Goal: Task Accomplishment & Management: Use online tool/utility

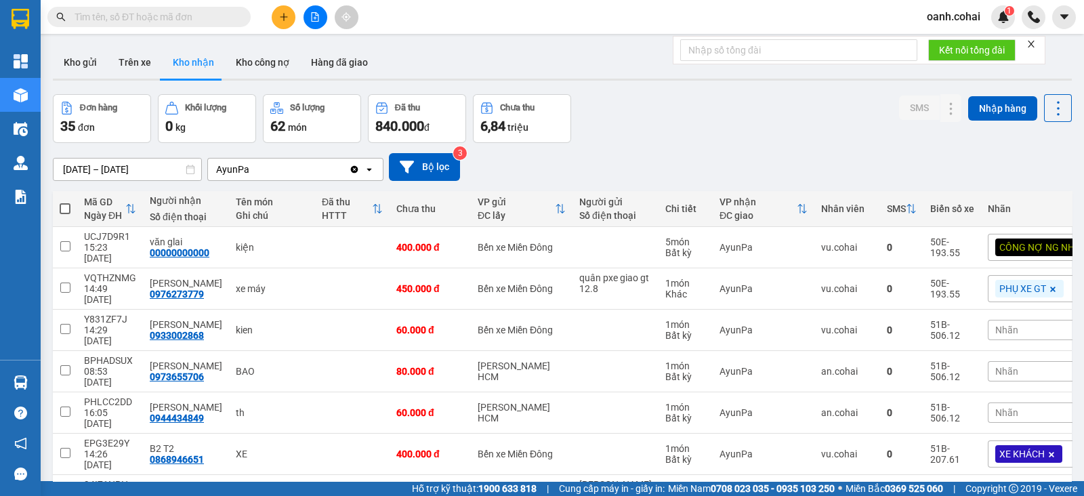
click at [327, 12] on div at bounding box center [315, 17] width 102 height 24
click at [312, 21] on button at bounding box center [315, 17] width 24 height 24
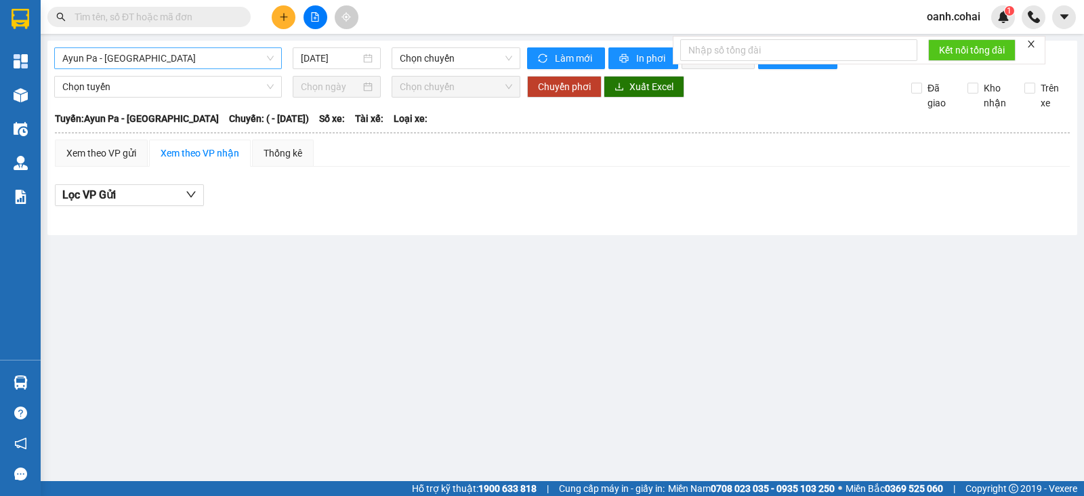
click at [233, 59] on span "Ayun Pa - [GEOGRAPHIC_DATA]" at bounding box center [167, 58] width 211 height 20
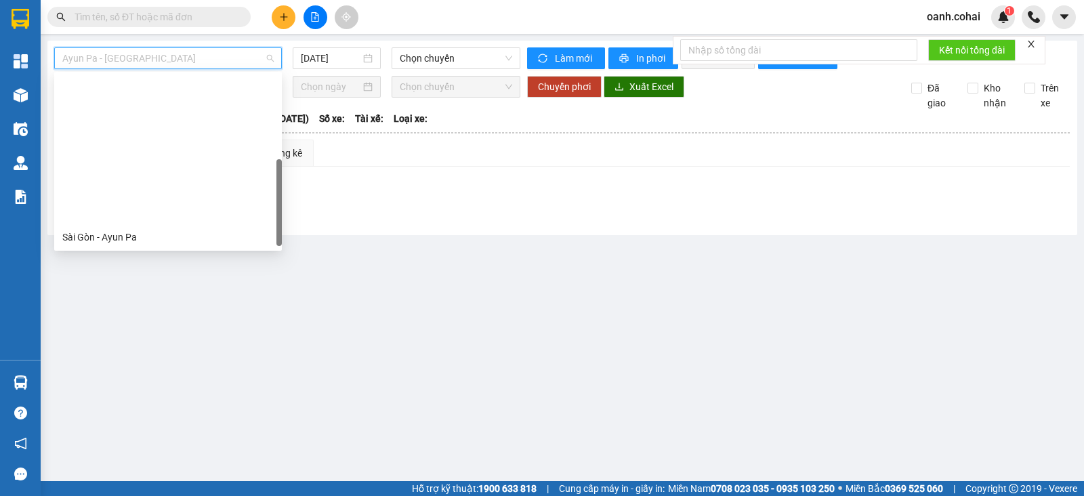
scroll to position [195, 0]
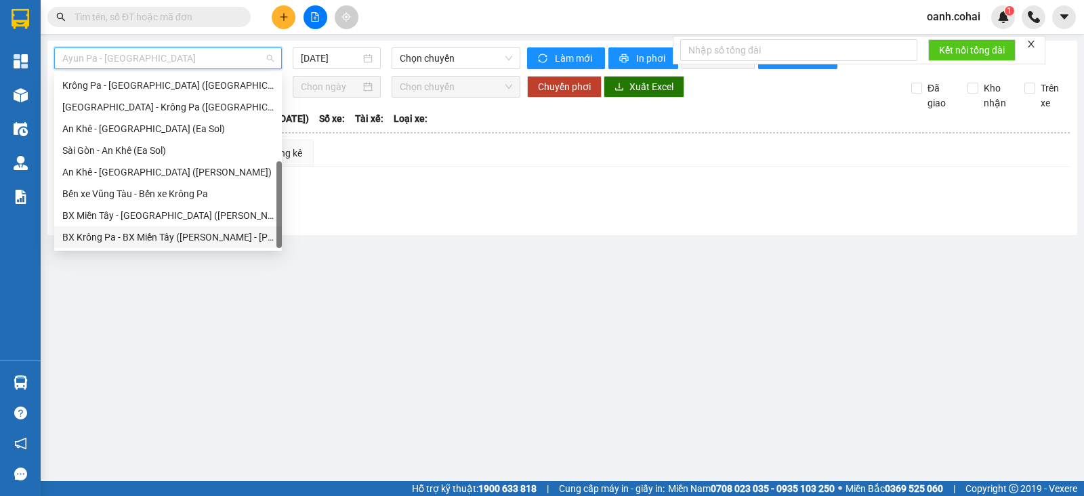
drag, startPoint x: 138, startPoint y: 238, endPoint x: 202, endPoint y: 216, distance: 68.1
click at [139, 238] on div "BX Krông Pa - BX Miền Tây ([PERSON_NAME] - [PERSON_NAME][GEOGRAPHIC_DATA])" at bounding box center [167, 237] width 211 height 15
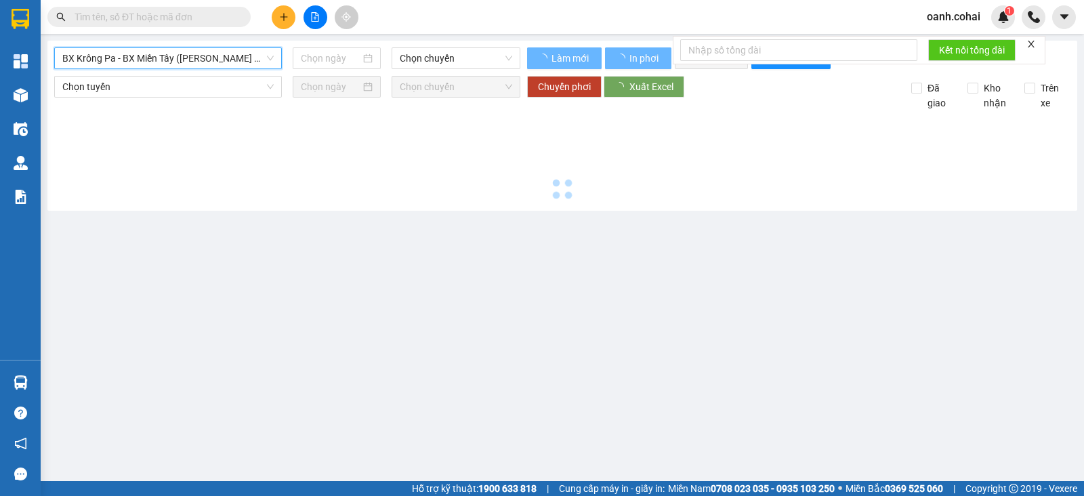
type input "[DATE]"
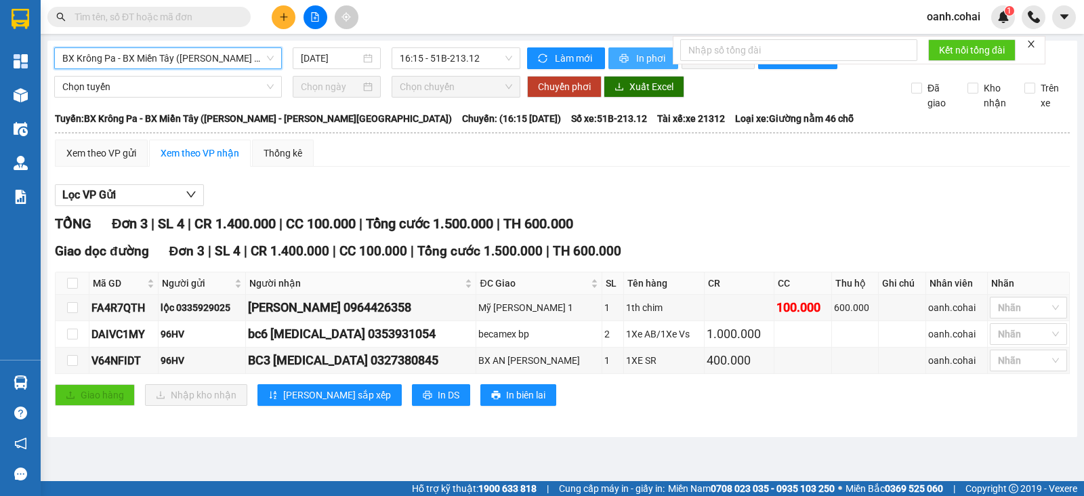
click at [644, 57] on span "In phơi" at bounding box center [651, 58] width 31 height 15
click at [334, 194] on div "Lọc VP Gửi [PERSON_NAME] 3 | SL 4 | CR 1.400.000 | CC 100.000 | [PERSON_NAME] …" at bounding box center [562, 299] width 1015 height 245
click at [237, 49] on span "BX Krông Pa - BX Miền Tây ([PERSON_NAME] - [PERSON_NAME][GEOGRAPHIC_DATA])" at bounding box center [167, 58] width 211 height 20
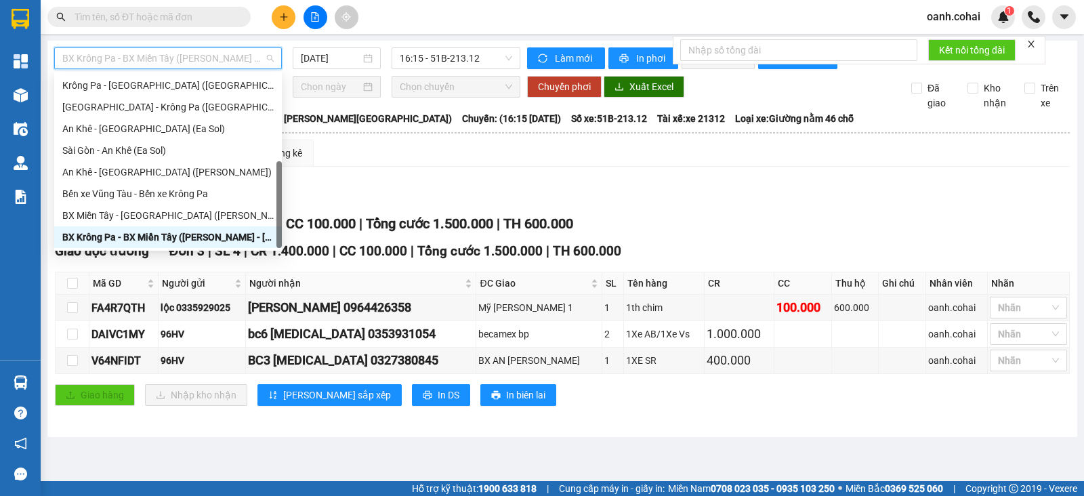
click at [556, 198] on div "Lọc VP Gửi" at bounding box center [562, 195] width 1015 height 22
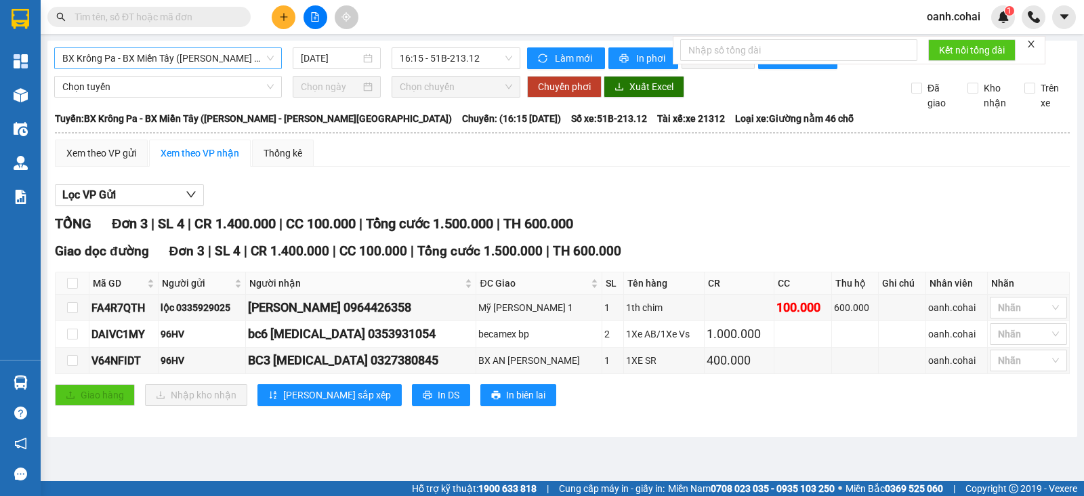
click at [215, 54] on span "BX Krông Pa - BX Miền Tây ([PERSON_NAME] - [PERSON_NAME][GEOGRAPHIC_DATA])" at bounding box center [167, 58] width 211 height 20
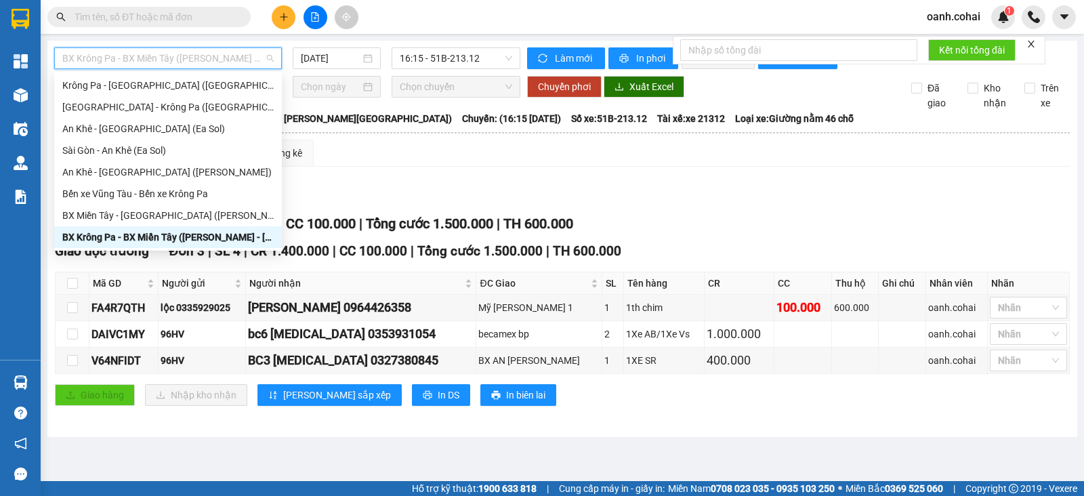
click at [387, 167] on div "Xem theo VP gửi Xem theo VP nhận Thống kê" at bounding box center [562, 153] width 1015 height 27
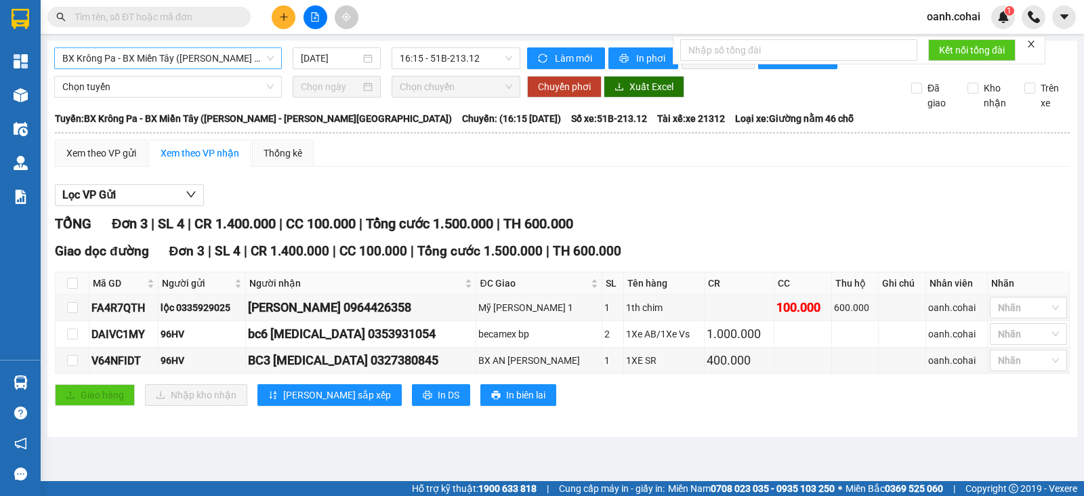
click at [215, 58] on span "BX Krông Pa - BX Miền Tây ([PERSON_NAME] - [PERSON_NAME][GEOGRAPHIC_DATA])" at bounding box center [167, 58] width 211 height 20
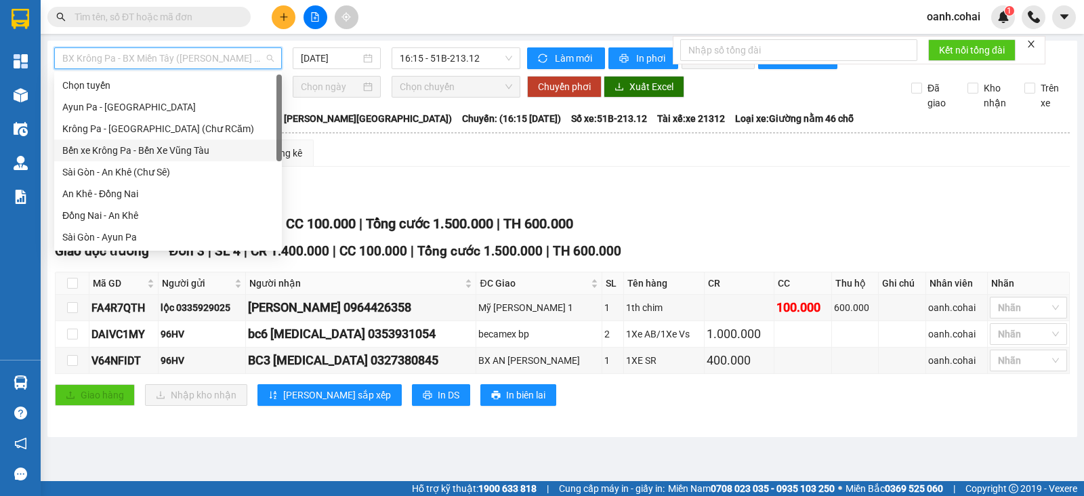
click at [180, 151] on div "Bến xe Krông Pa - Bến Xe Vũng Tàu" at bounding box center [167, 150] width 211 height 15
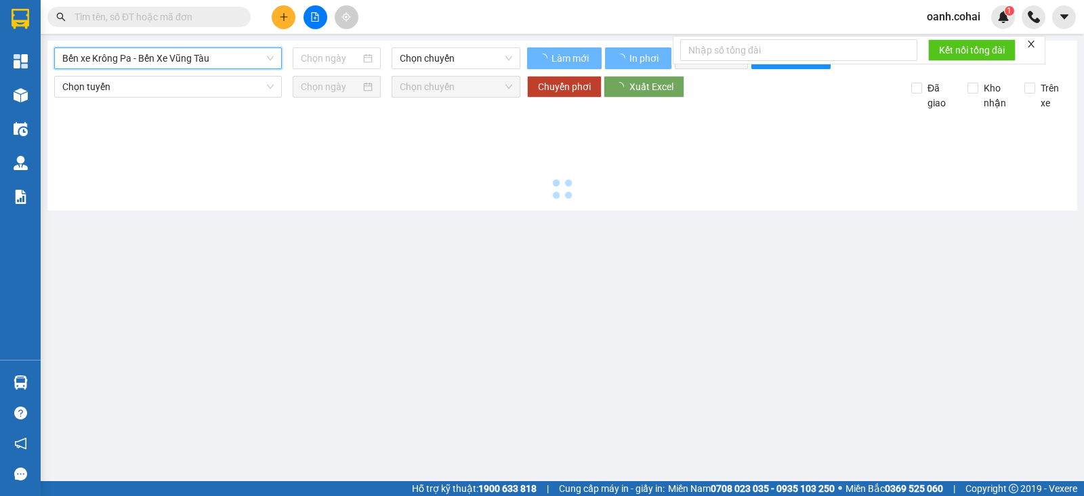
type input "[DATE]"
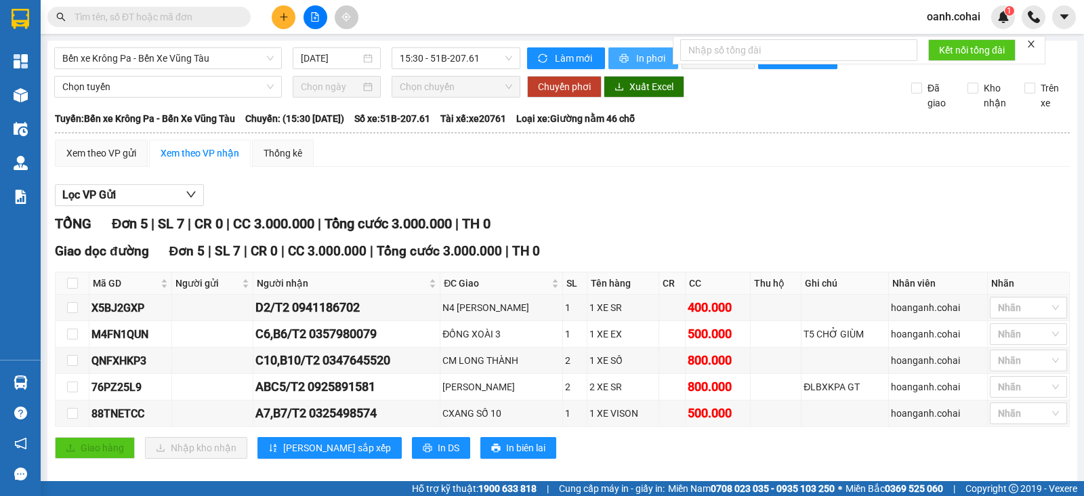
click at [637, 57] on span "In phơi" at bounding box center [651, 58] width 31 height 15
click at [917, 222] on div "Lọc VP Gửi [PERSON_NAME] 5 | SL 7 | CR 0 | CC 3.000.000 | [PERSON_NAME] 3.000.…" at bounding box center [562, 326] width 1015 height 298
click at [222, 56] on span "Bến xe Krông Pa - Bến Xe Vũng Tàu" at bounding box center [167, 58] width 211 height 20
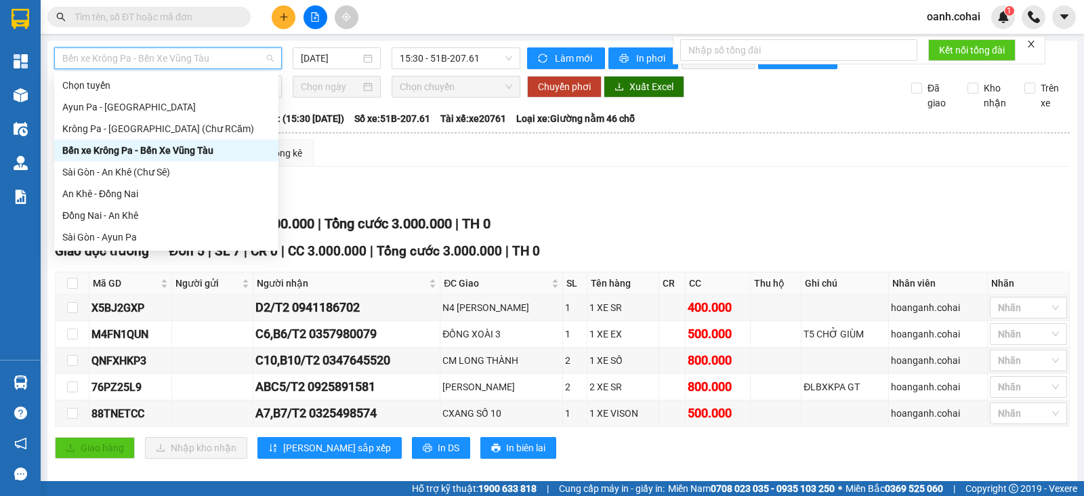
drag, startPoint x: 266, startPoint y: 111, endPoint x: 255, endPoint y: 166, distance: 55.8
click at [261, 162] on div "[PERSON_NAME] [GEOGRAPHIC_DATA] - [GEOGRAPHIC_DATA] [GEOGRAPHIC_DATA] - [GEOGRA…" at bounding box center [166, 183] width 224 height 217
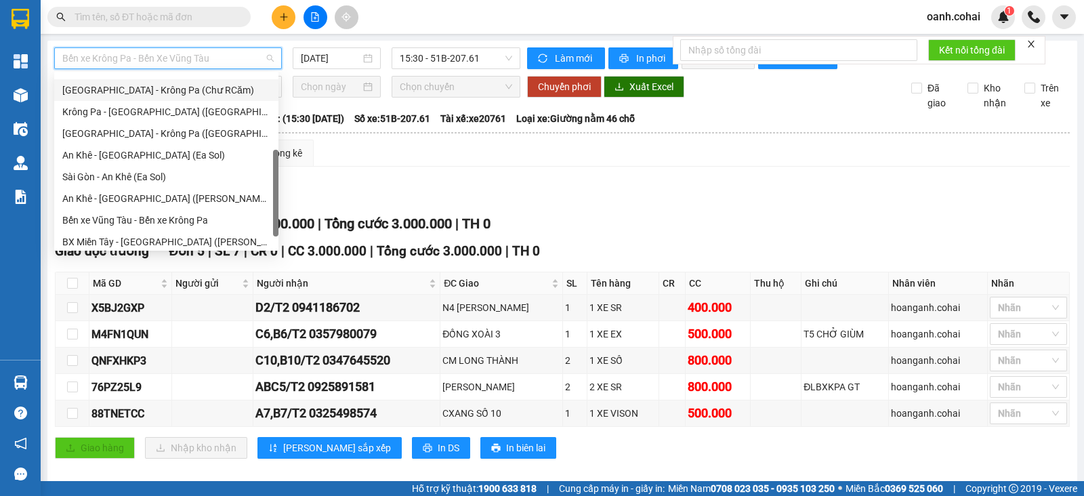
scroll to position [195, 0]
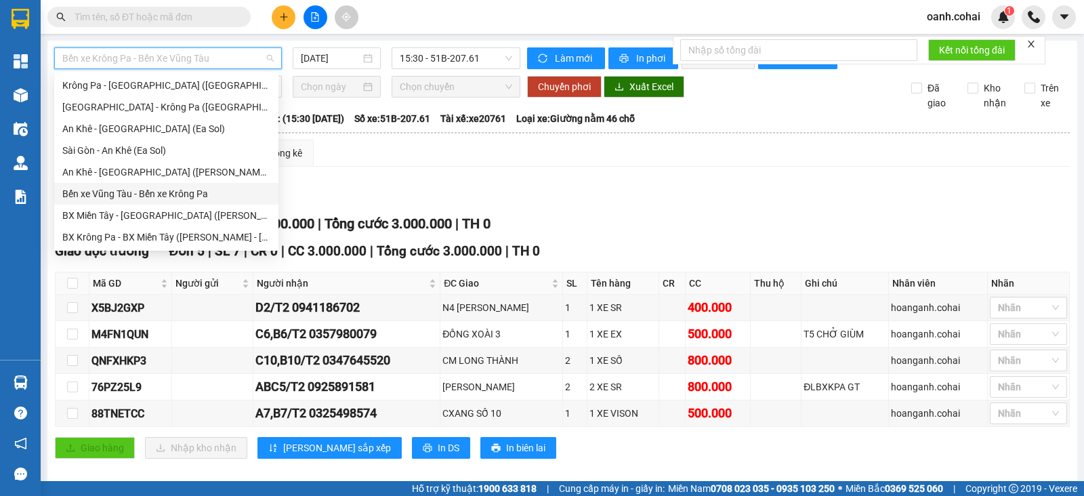
click at [164, 192] on div "Bến xe Vũng Tàu - Bến xe Krông Pa" at bounding box center [166, 193] width 208 height 15
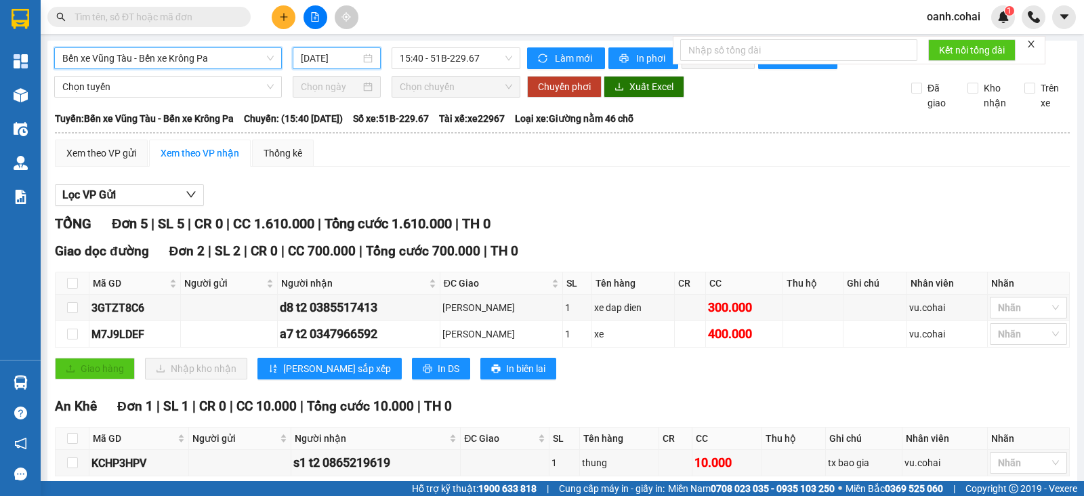
click at [305, 56] on input "[DATE]" at bounding box center [331, 58] width 60 height 15
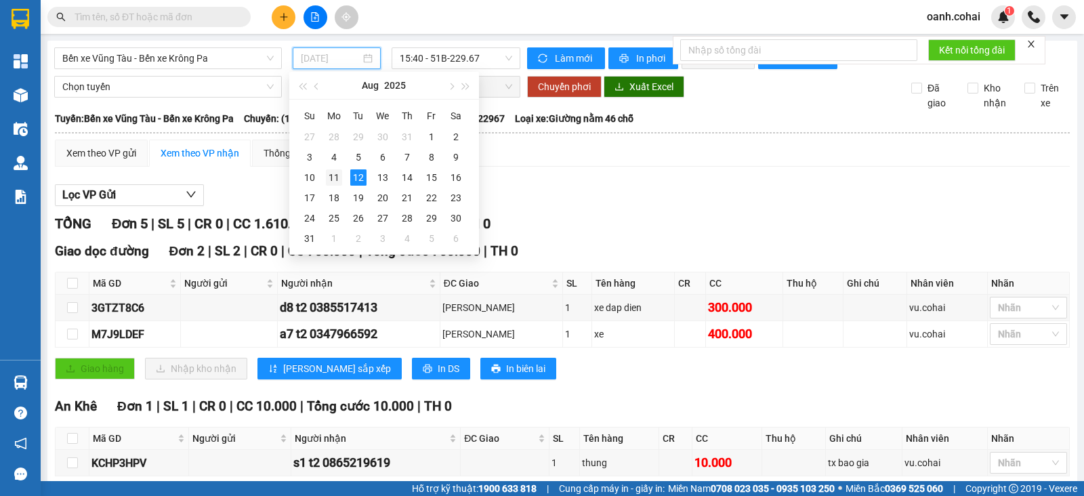
click at [333, 177] on div "11" at bounding box center [334, 177] width 16 height 16
type input "[DATE]"
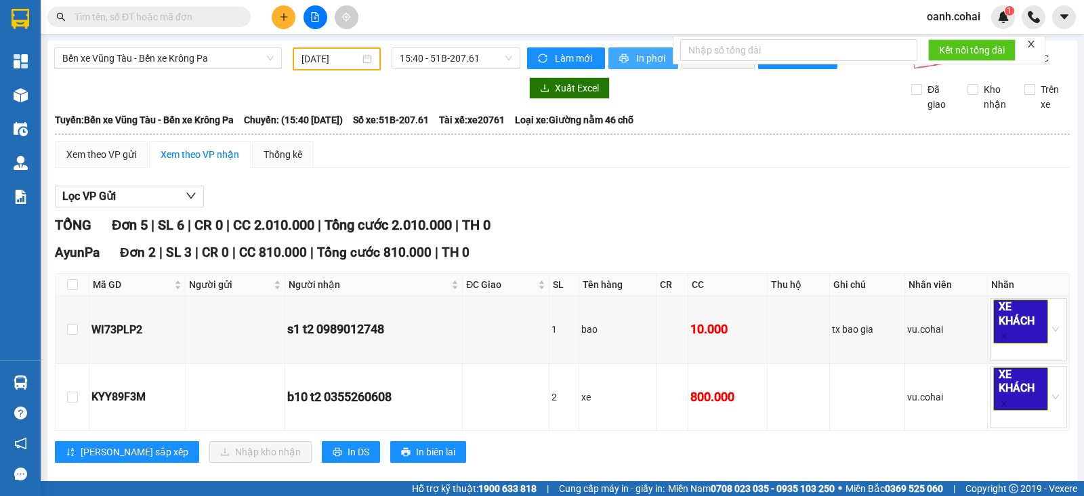
click at [637, 60] on span "In phơi" at bounding box center [651, 58] width 31 height 15
drag, startPoint x: 291, startPoint y: 17, endPoint x: 261, endPoint y: 24, distance: 30.6
click at [266, 22] on div at bounding box center [315, 17] width 102 height 24
click at [282, 19] on icon "plus" at bounding box center [283, 16] width 9 height 9
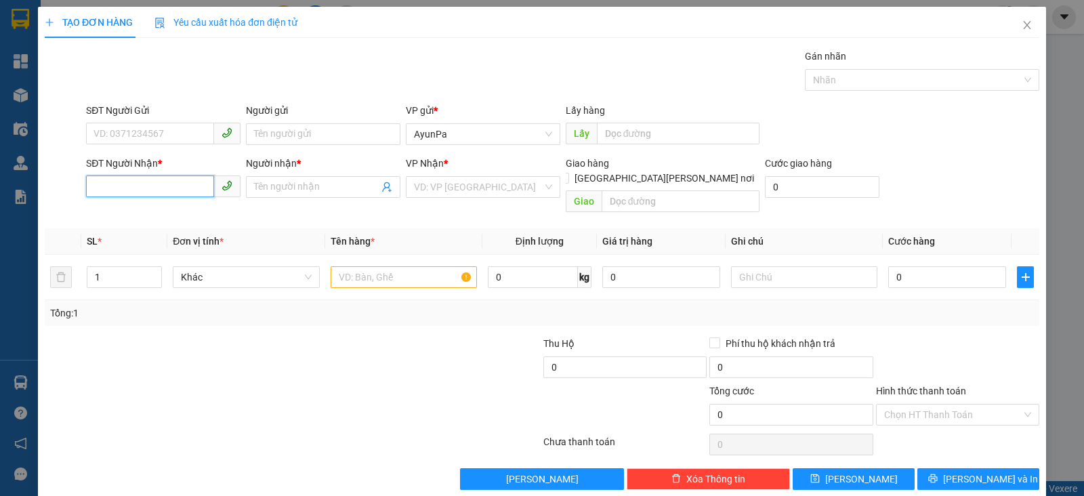
click at [177, 185] on input "SĐT Người Nhận *" at bounding box center [150, 186] width 128 height 22
type input "0384742301"
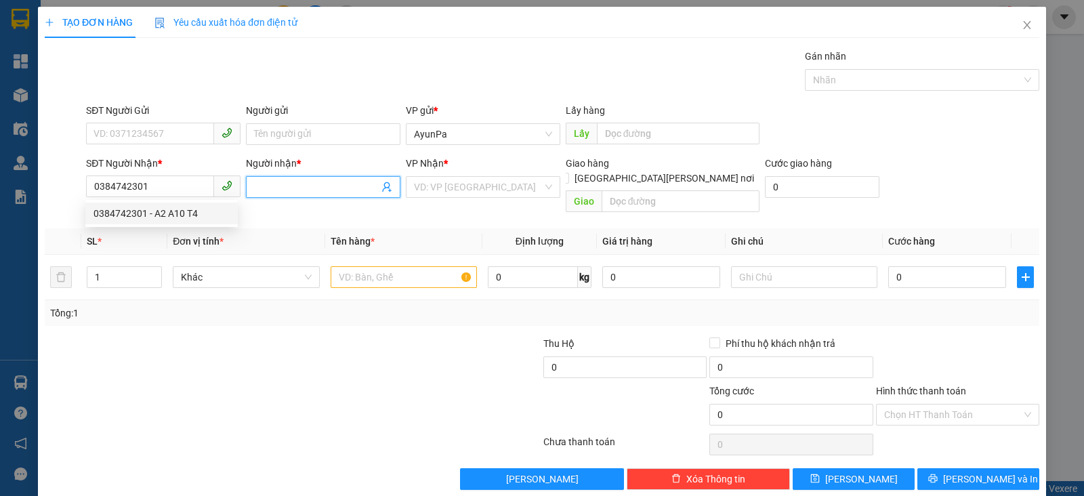
click at [284, 180] on input "Người nhận *" at bounding box center [316, 187] width 125 height 15
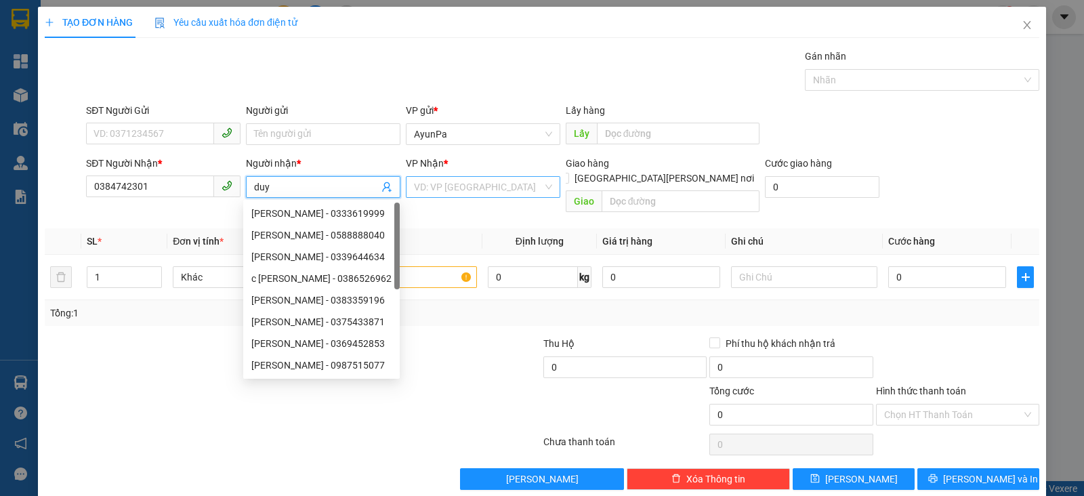
type input "duy"
drag, startPoint x: 445, startPoint y: 191, endPoint x: 452, endPoint y: 193, distance: 7.1
click at [452, 193] on input "search" at bounding box center [478, 187] width 129 height 20
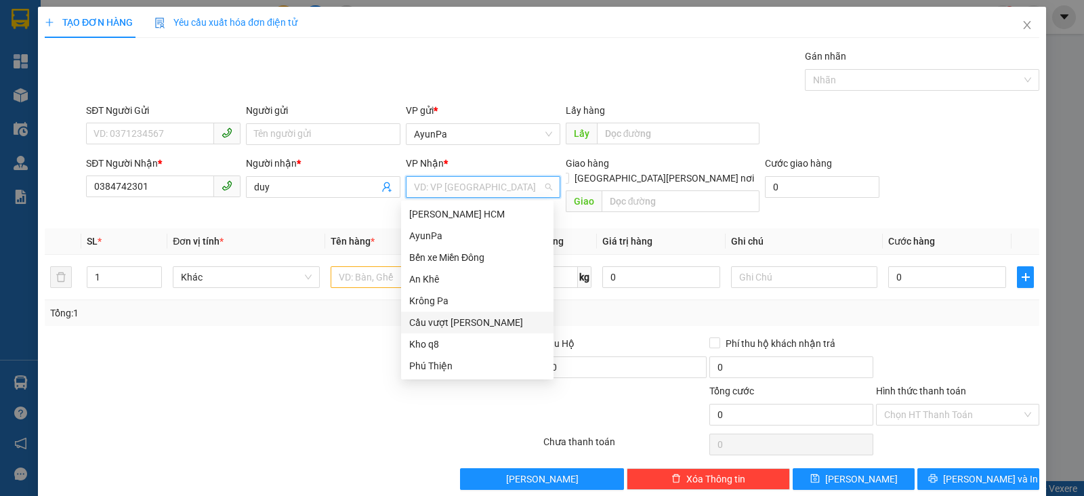
click at [465, 320] on div "Cầu vượt [PERSON_NAME]" at bounding box center [477, 322] width 136 height 15
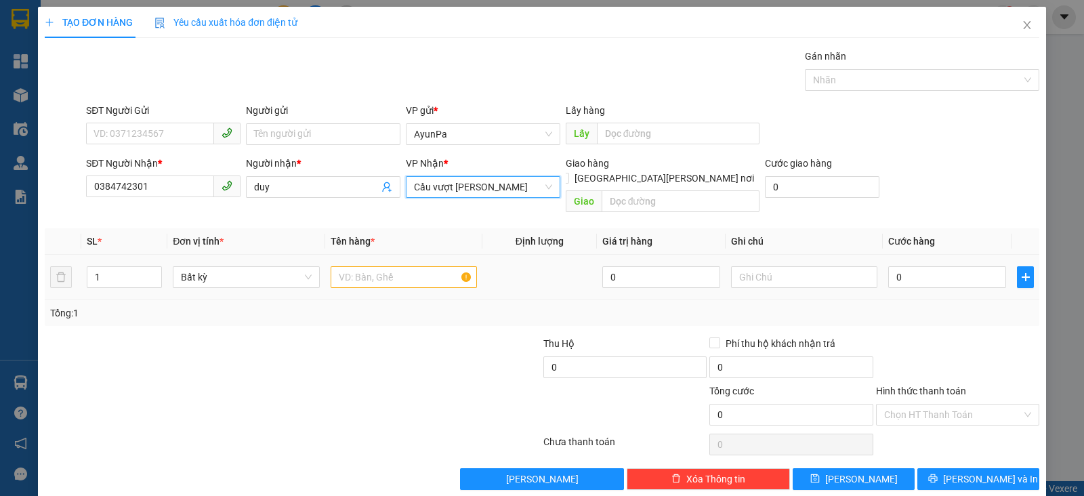
drag, startPoint x: 535, startPoint y: 189, endPoint x: 522, endPoint y: 209, distance: 24.4
click at [533, 193] on span "Cầu vượt [PERSON_NAME]" at bounding box center [483, 187] width 138 height 20
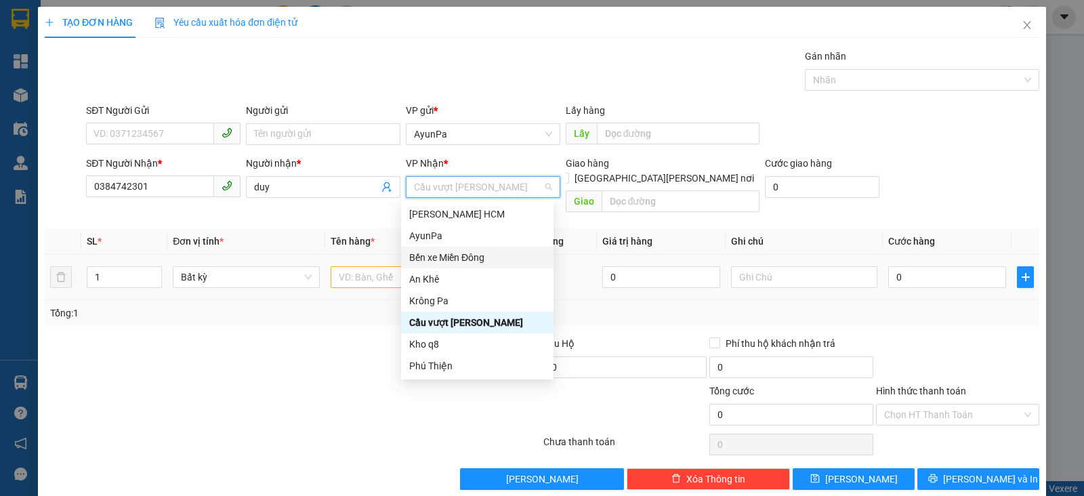
click at [455, 266] on div "Bến xe Miền Đông" at bounding box center [477, 258] width 152 height 22
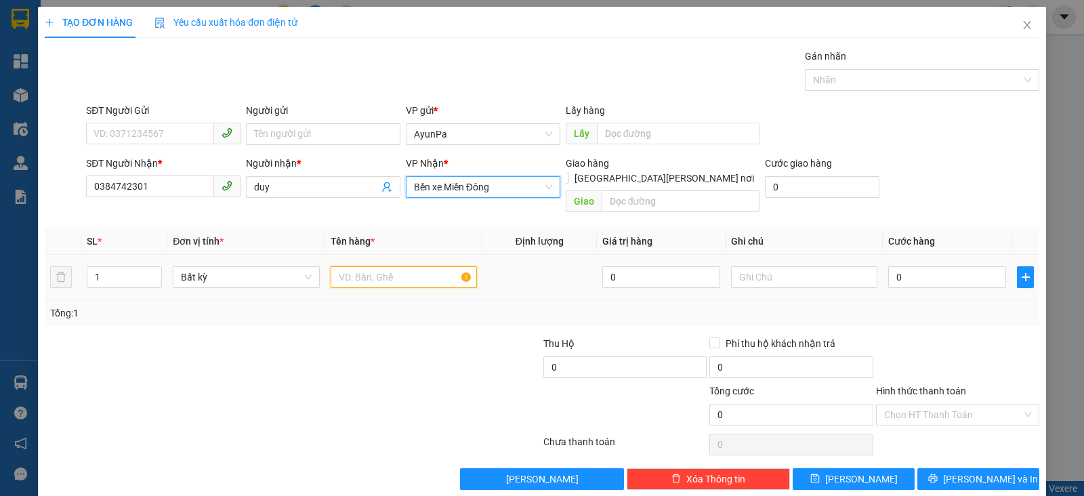
drag, startPoint x: 402, startPoint y: 263, endPoint x: 392, endPoint y: 253, distance: 14.4
click at [402, 266] on input "text" at bounding box center [404, 277] width 146 height 22
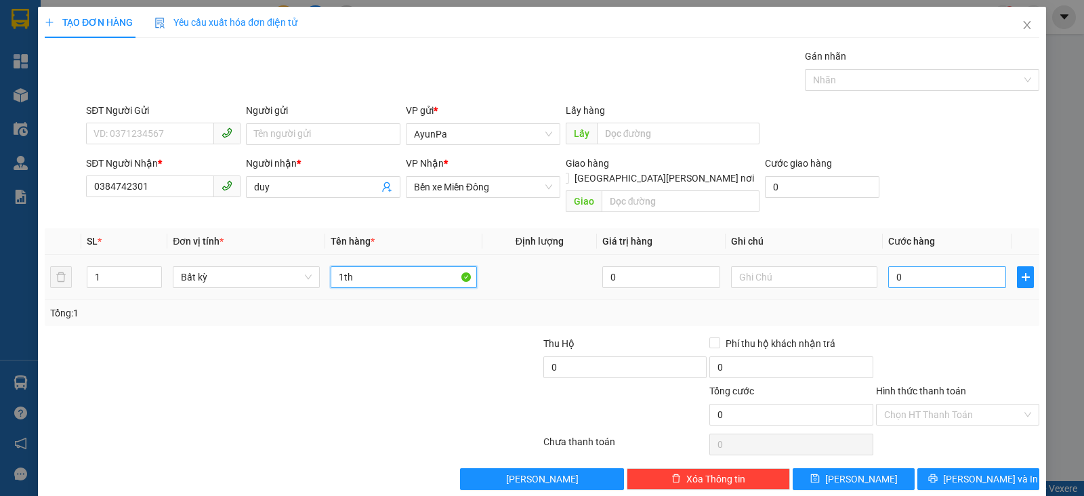
type input "1th"
click at [948, 266] on input "0" at bounding box center [947, 277] width 118 height 22
type input "6"
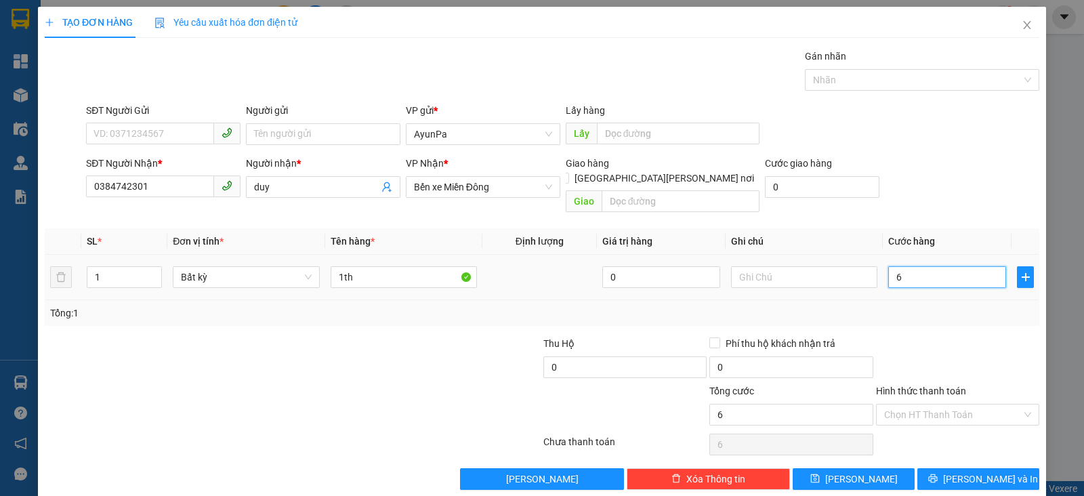
type input "60"
type input "60.000"
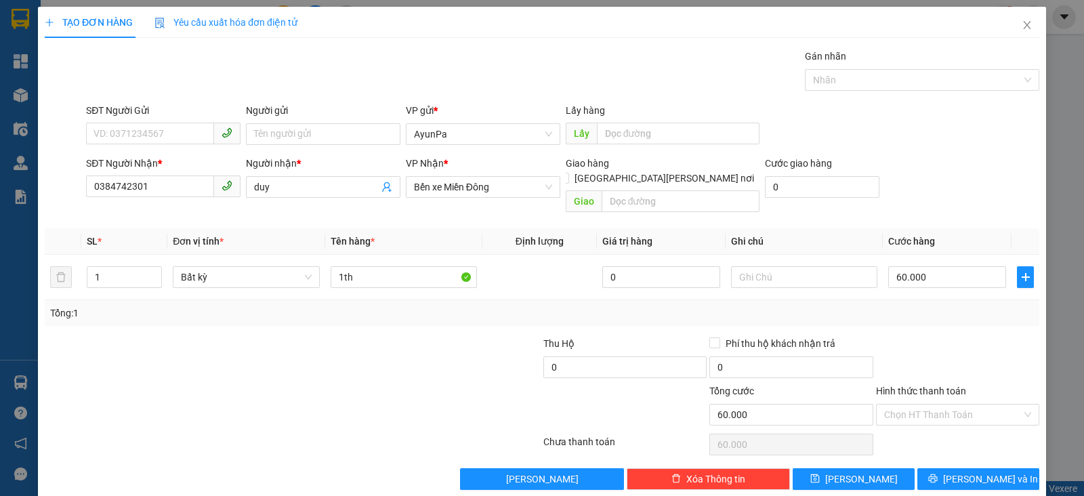
click at [940, 309] on div "Tổng: 1" at bounding box center [542, 313] width 994 height 26
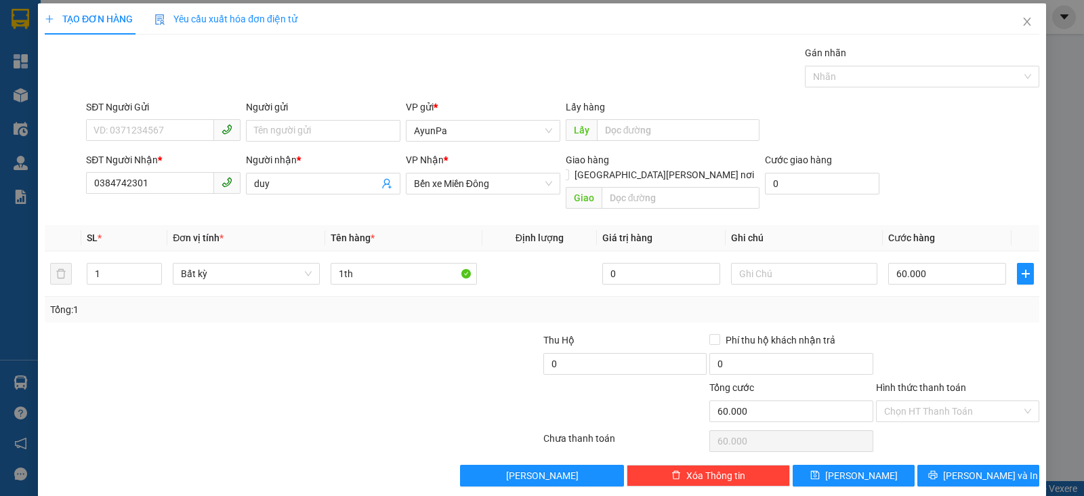
scroll to position [4, 0]
click at [943, 406] on div "Hình thức thanh toán Chọn HT Thanh Toán" at bounding box center [957, 402] width 163 height 47
click at [943, 400] on input "Hình thức thanh toán" at bounding box center [953, 410] width 138 height 20
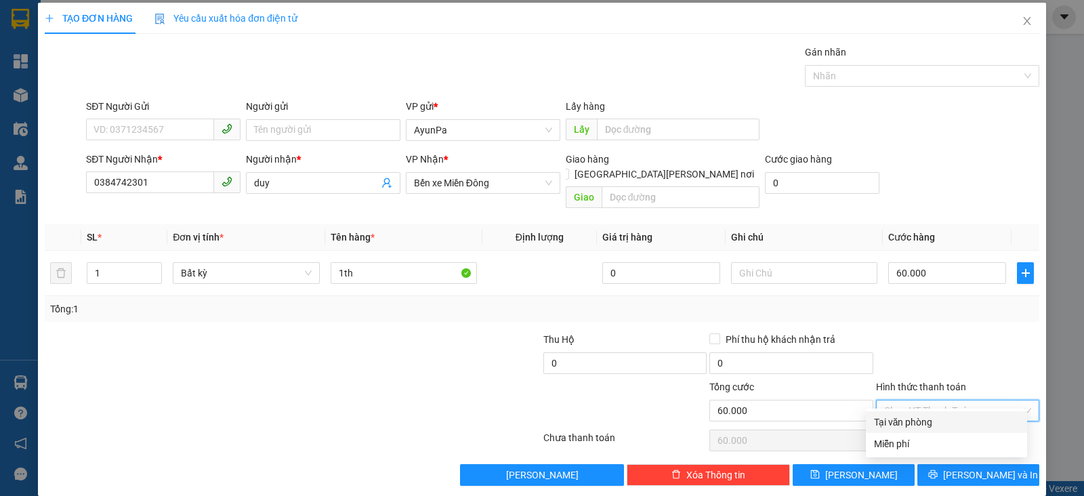
drag, startPoint x: 924, startPoint y: 421, endPoint x: 925, endPoint y: 432, distance: 10.3
click at [924, 423] on div "Tại văn phòng" at bounding box center [946, 422] width 145 height 15
type input "0"
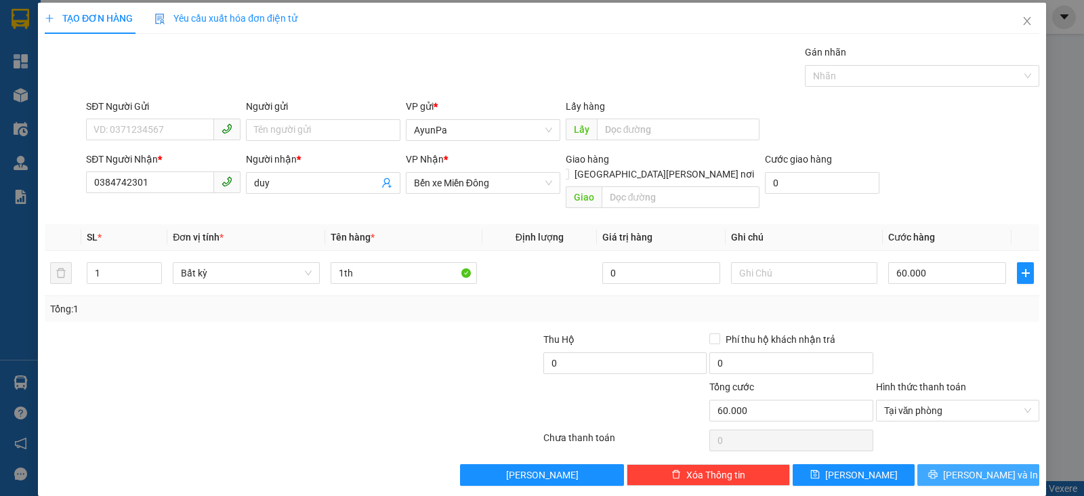
click at [952, 464] on button "[PERSON_NAME] và In" at bounding box center [978, 475] width 122 height 22
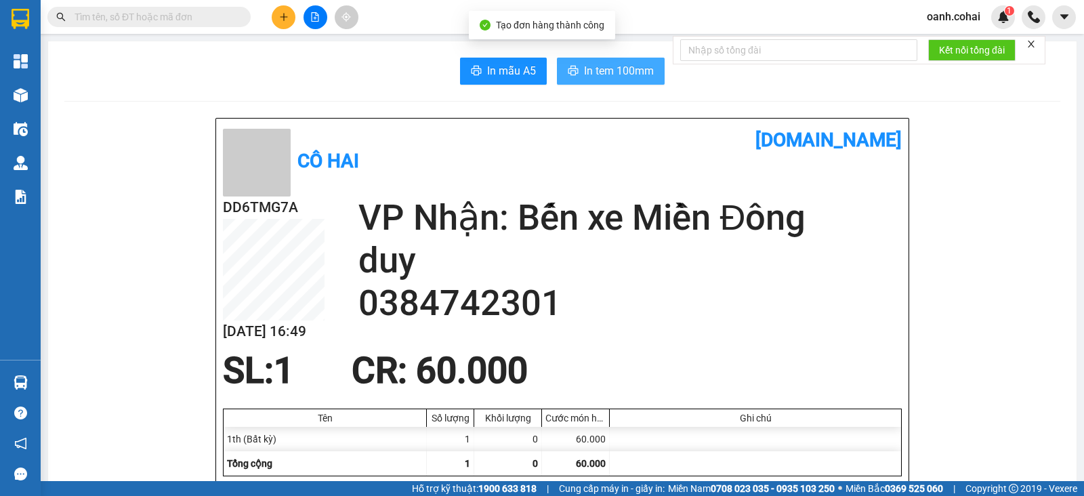
click at [633, 76] on span "In tem 100mm" at bounding box center [619, 70] width 70 height 17
click at [553, 472] on div "60.000" at bounding box center [576, 463] width 68 height 24
click at [315, 16] on icon "file-add" at bounding box center [314, 16] width 9 height 9
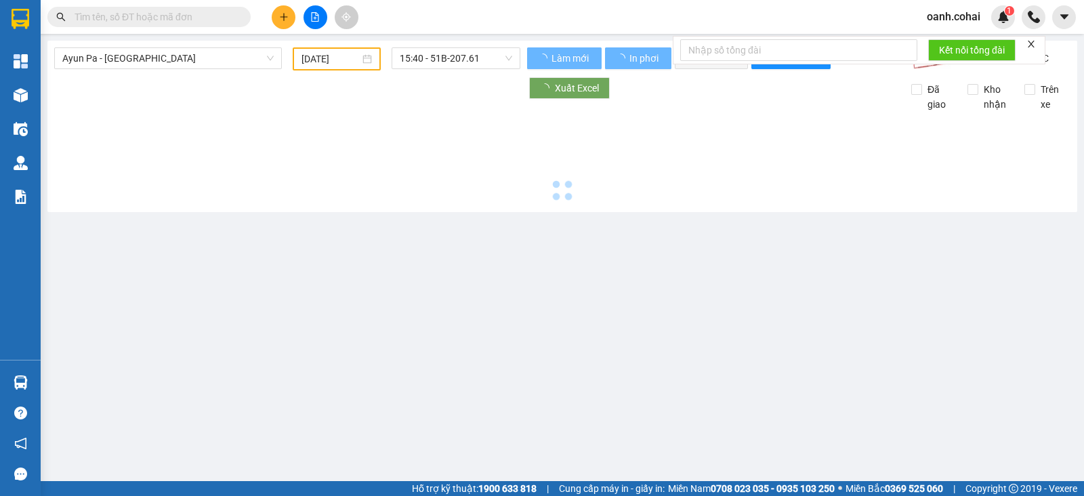
type input "[DATE]"
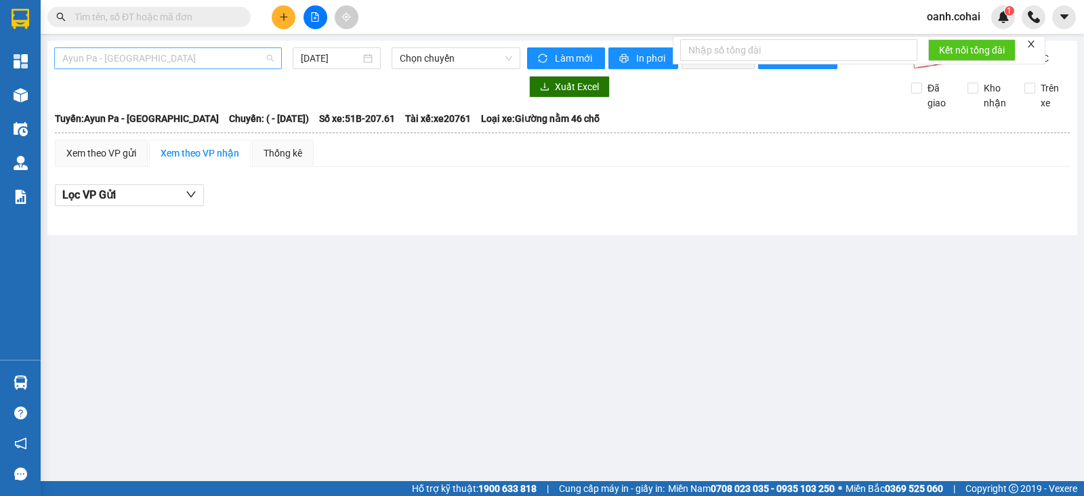
click at [225, 60] on span "Ayun Pa - [GEOGRAPHIC_DATA]" at bounding box center [167, 58] width 211 height 20
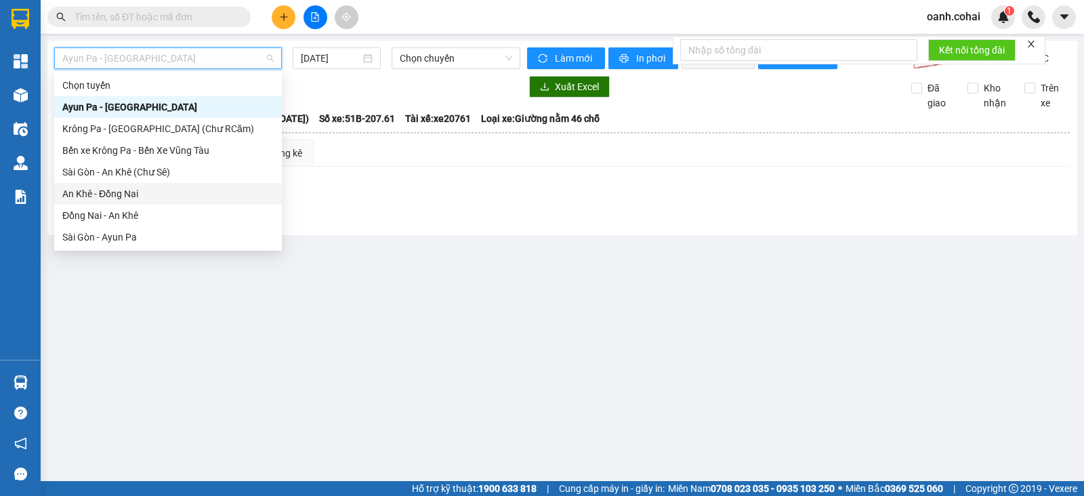
click at [132, 194] on div "An Khê - Đồng Nai" at bounding box center [167, 193] width 211 height 15
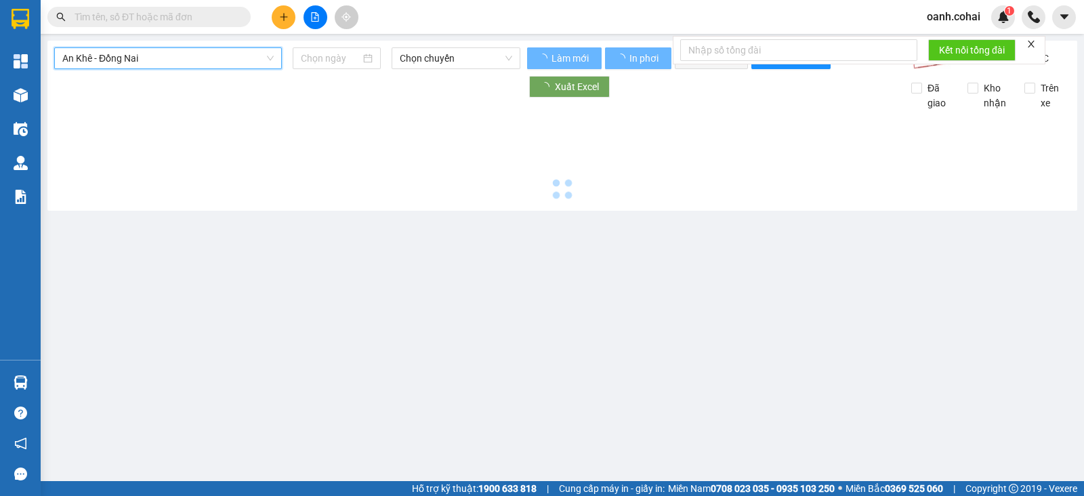
type input "[DATE]"
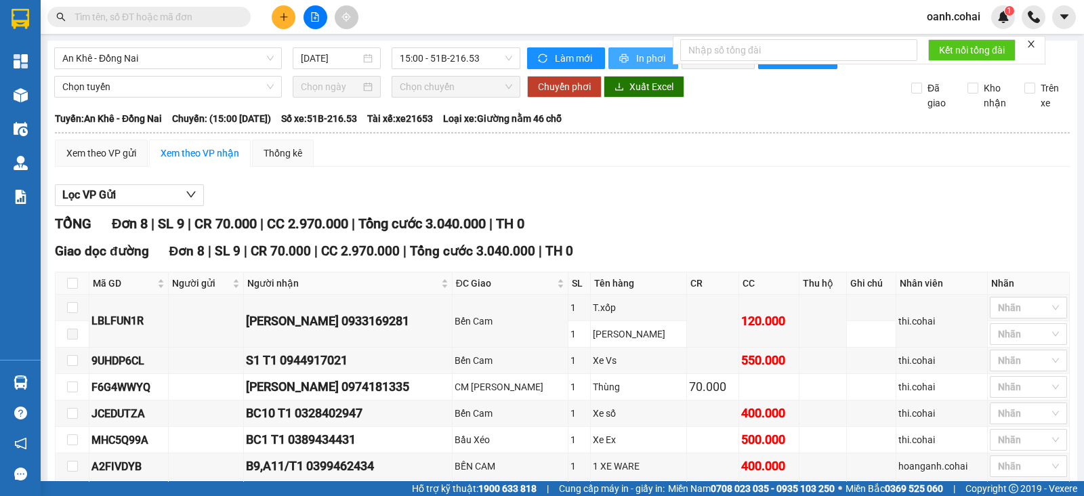
click at [654, 56] on span "In phơi" at bounding box center [651, 58] width 31 height 15
click at [213, 58] on span "An Khê - Đồng Nai" at bounding box center [167, 58] width 211 height 20
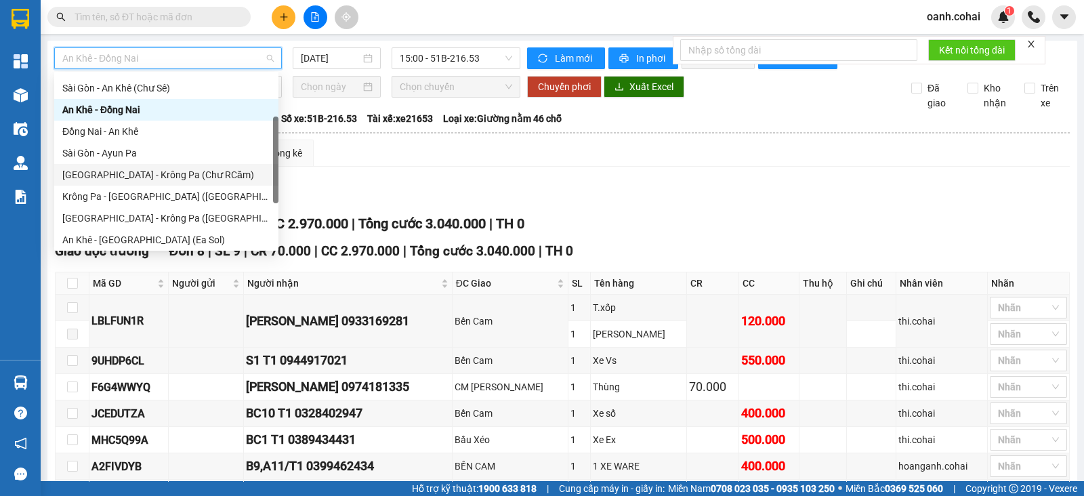
scroll to position [169, 0]
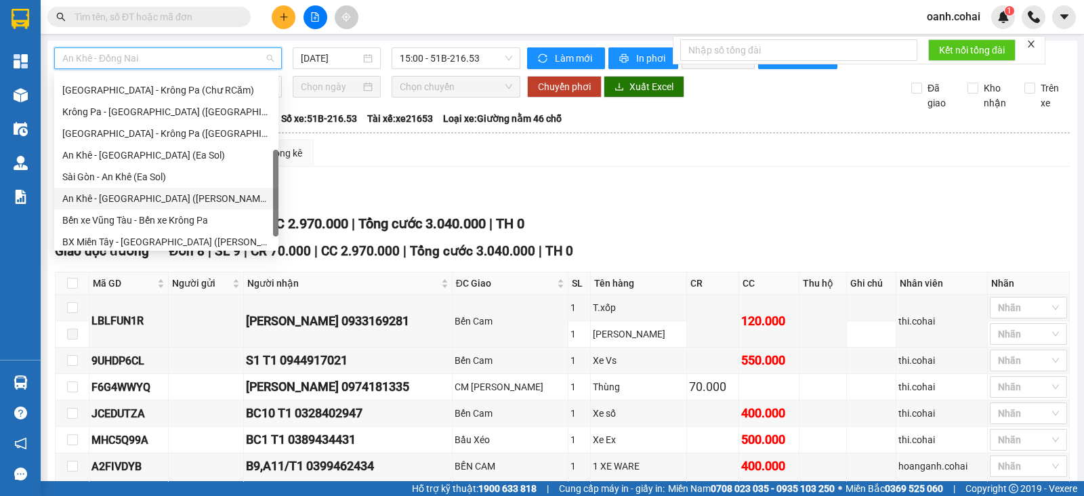
click at [143, 196] on div "An Khê - [GEOGRAPHIC_DATA] ([PERSON_NAME])" at bounding box center [166, 198] width 208 height 15
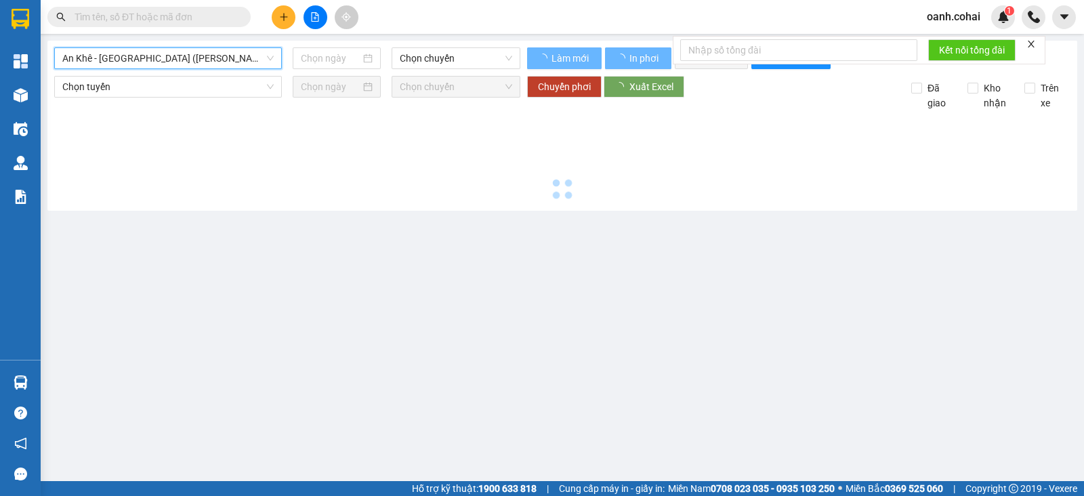
type input "[DATE]"
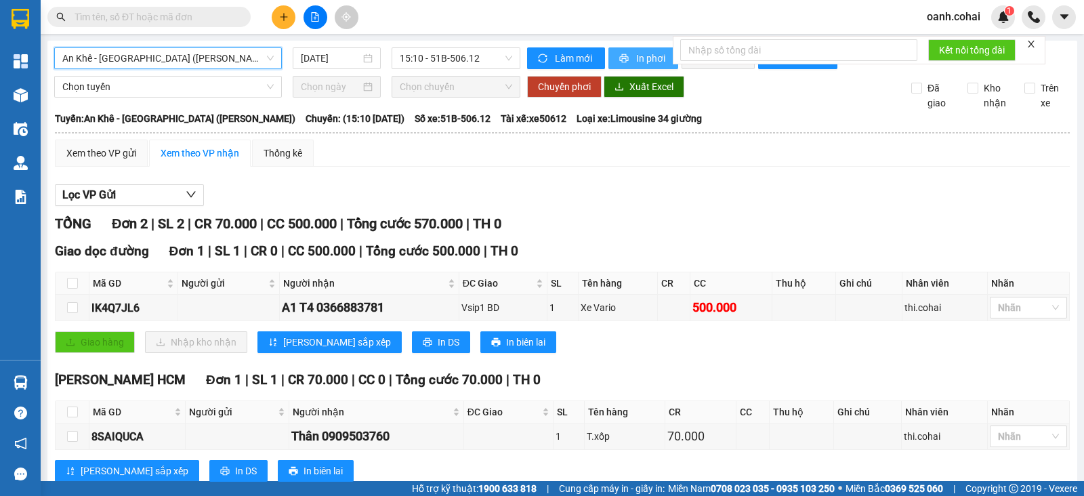
click at [642, 56] on span "In phơi" at bounding box center [651, 58] width 31 height 15
click at [566, 60] on span "Làm mới" at bounding box center [574, 58] width 39 height 15
click at [644, 55] on span "In phơi" at bounding box center [651, 58] width 31 height 15
drag, startPoint x: 451, startPoint y: 46, endPoint x: 471, endPoint y: 79, distance: 38.3
click at [451, 48] on div "An Khê - [GEOGRAPHIC_DATA] ([PERSON_NAME]) [DATE] 15:10 - 51B-506.12 [PERSON_NA…" at bounding box center [562, 368] width 1030 height 654
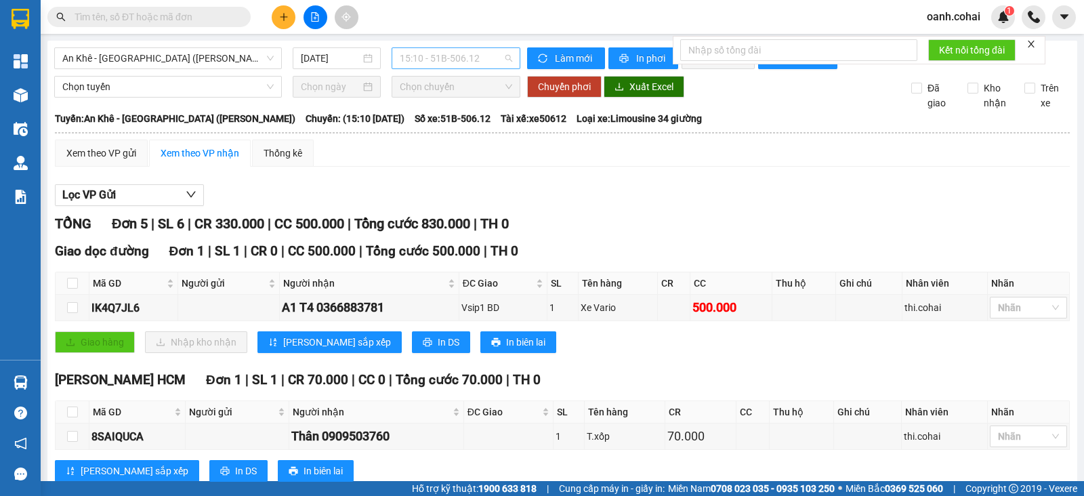
click at [474, 60] on span "15:10 - 51B-506.12" at bounding box center [456, 58] width 112 height 20
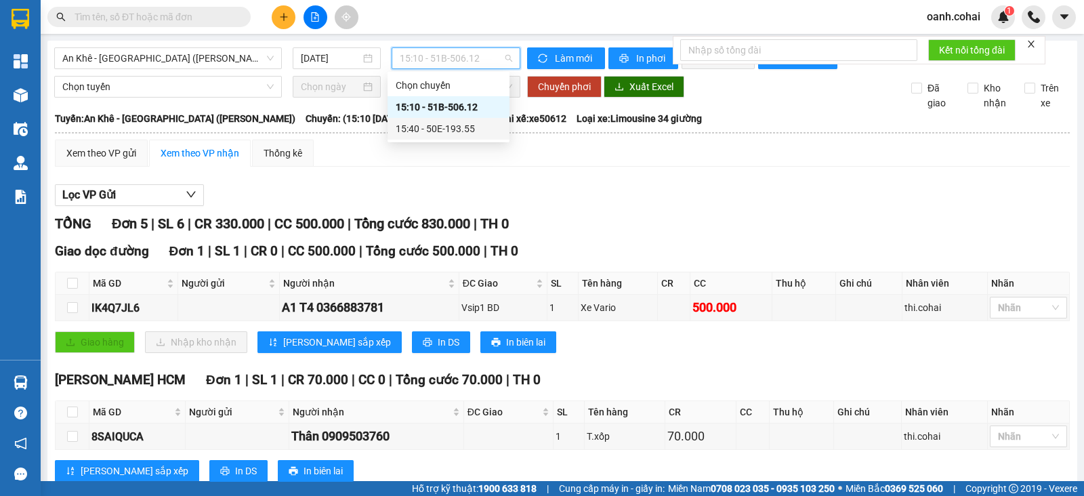
click at [464, 125] on div "15:40 - 50E-193.55" at bounding box center [449, 128] width 106 height 15
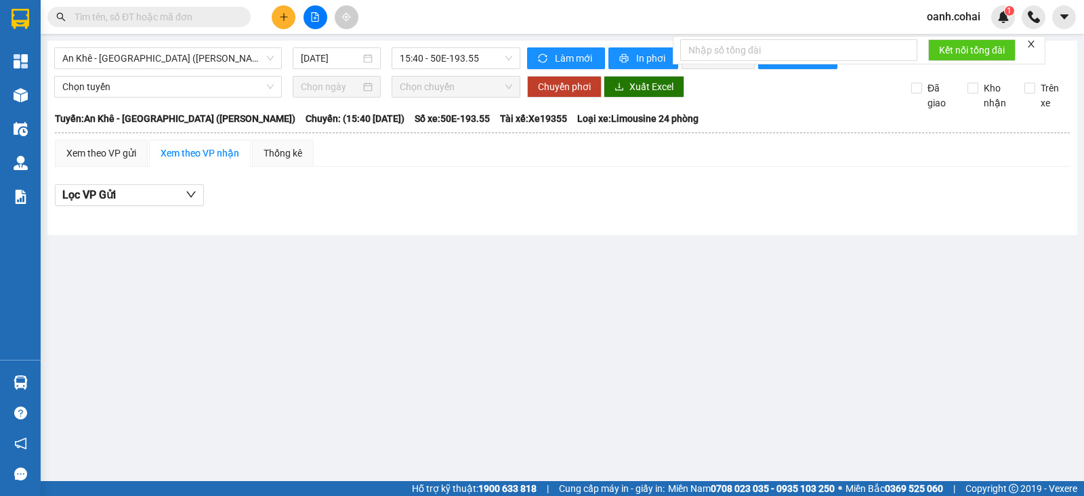
drag, startPoint x: 356, startPoint y: 297, endPoint x: 299, endPoint y: 183, distance: 127.2
click at [355, 297] on main "An Khê - [GEOGRAPHIC_DATA] ([PERSON_NAME]) [DATE] 15:40 - 50E-193.55 [PERSON_NA…" at bounding box center [542, 240] width 1084 height 481
click at [205, 59] on span "An Khê - [GEOGRAPHIC_DATA] ([PERSON_NAME])" at bounding box center [167, 58] width 211 height 20
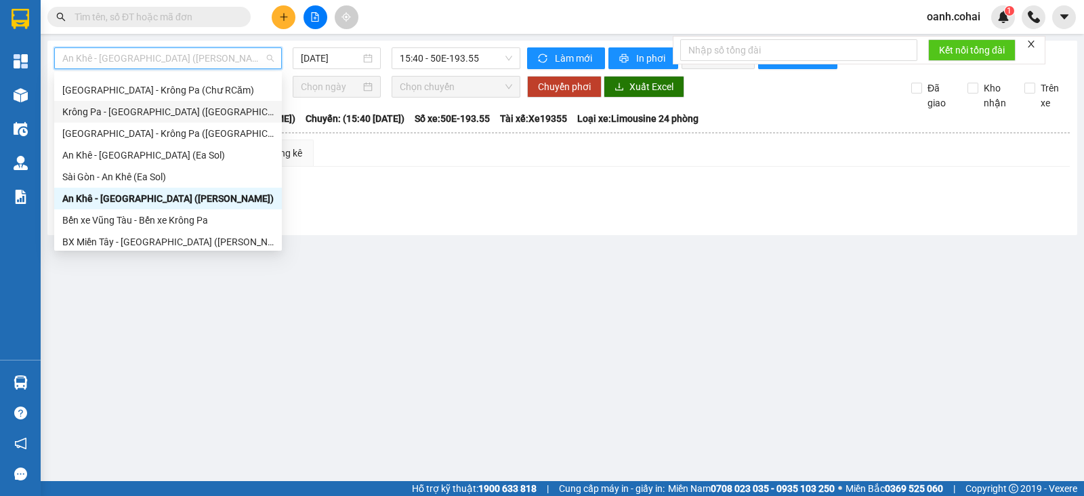
click at [136, 109] on div "Krông Pa - [GEOGRAPHIC_DATA] ([GEOGRAPHIC_DATA])" at bounding box center [167, 111] width 211 height 15
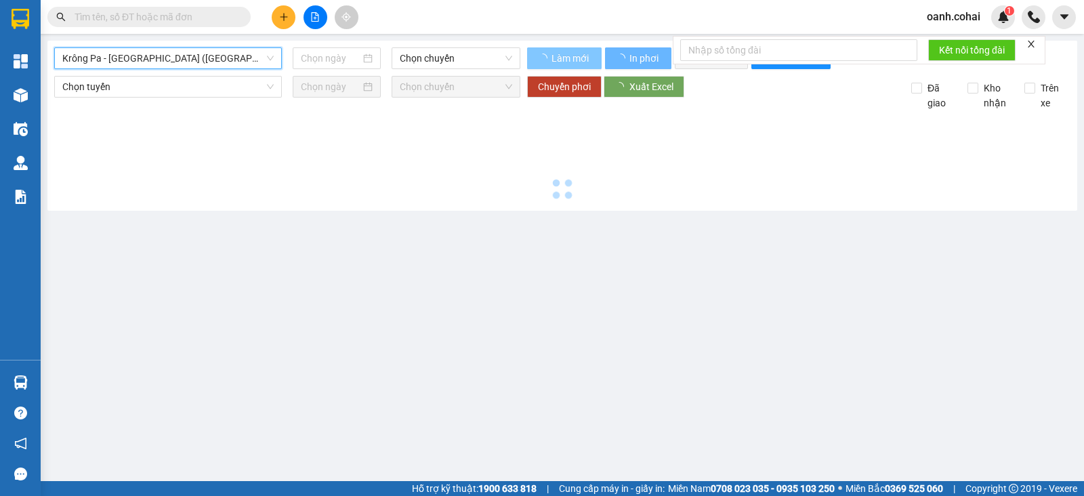
type input "[DATE]"
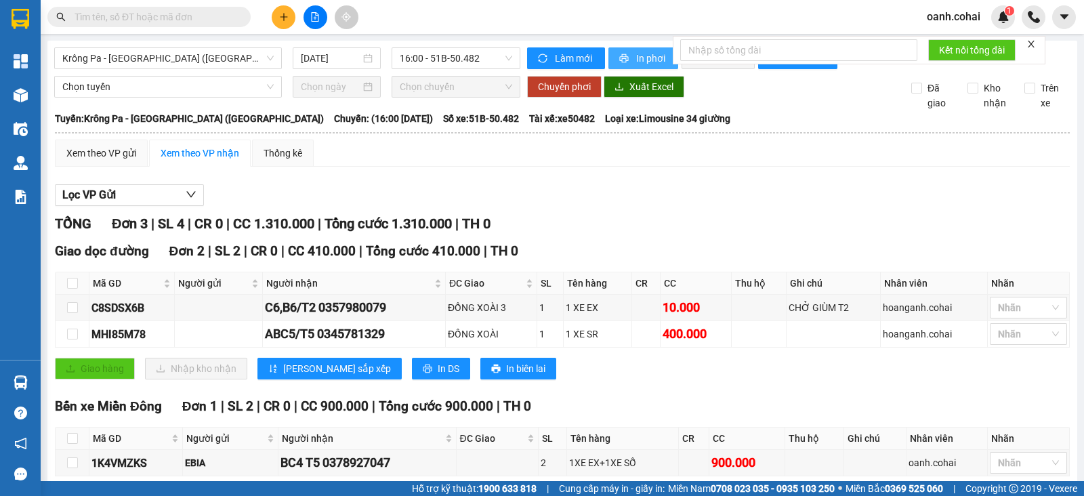
click at [637, 57] on span "In phơi" at bounding box center [651, 58] width 31 height 15
click at [212, 59] on span "Krông Pa - [GEOGRAPHIC_DATA] ([GEOGRAPHIC_DATA])" at bounding box center [167, 58] width 211 height 20
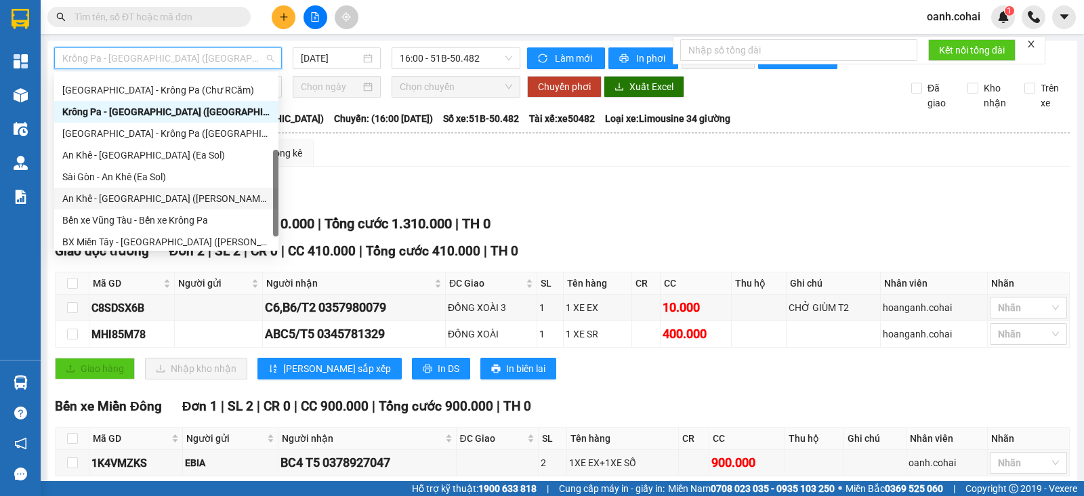
click at [142, 194] on div "An Khê - [GEOGRAPHIC_DATA] ([PERSON_NAME])" at bounding box center [166, 198] width 208 height 15
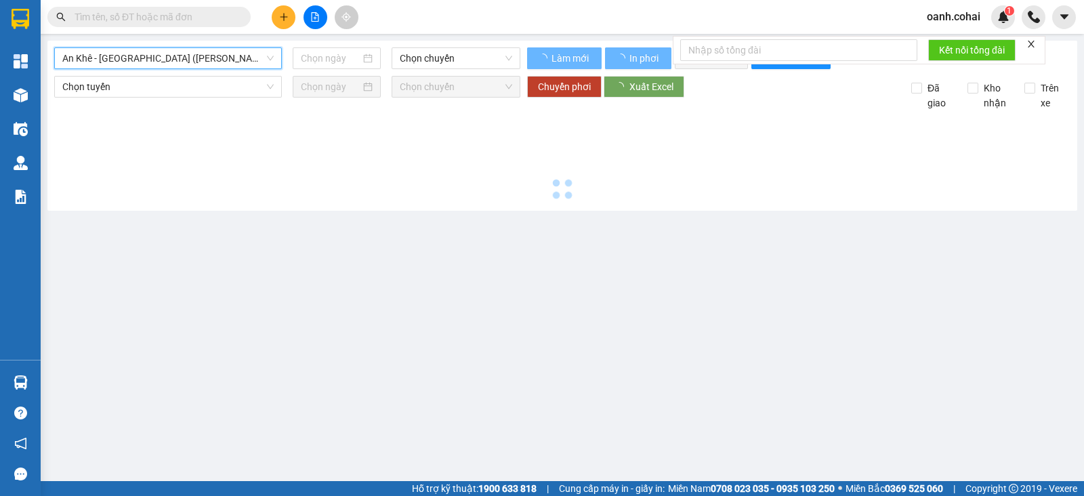
type input "[DATE]"
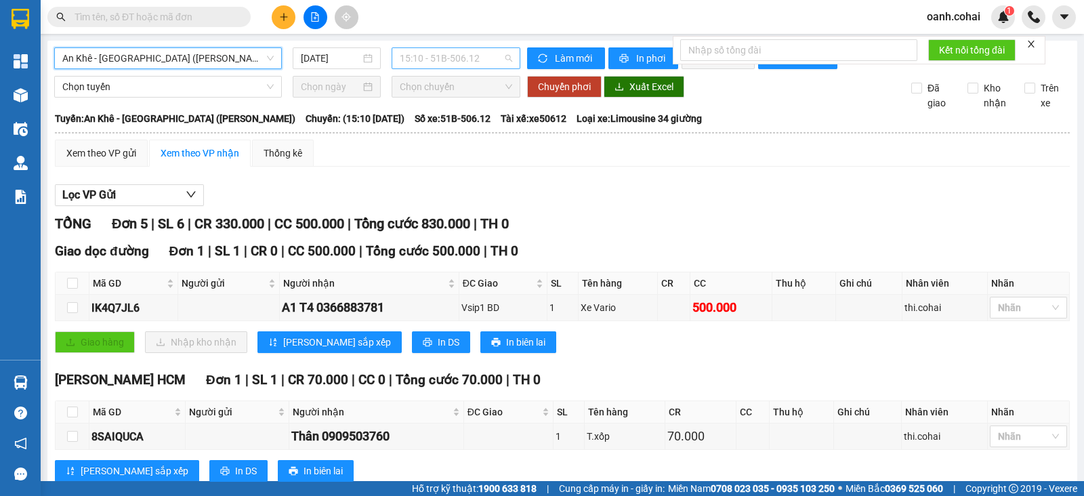
click at [490, 63] on span "15:10 - 51B-506.12" at bounding box center [456, 58] width 112 height 20
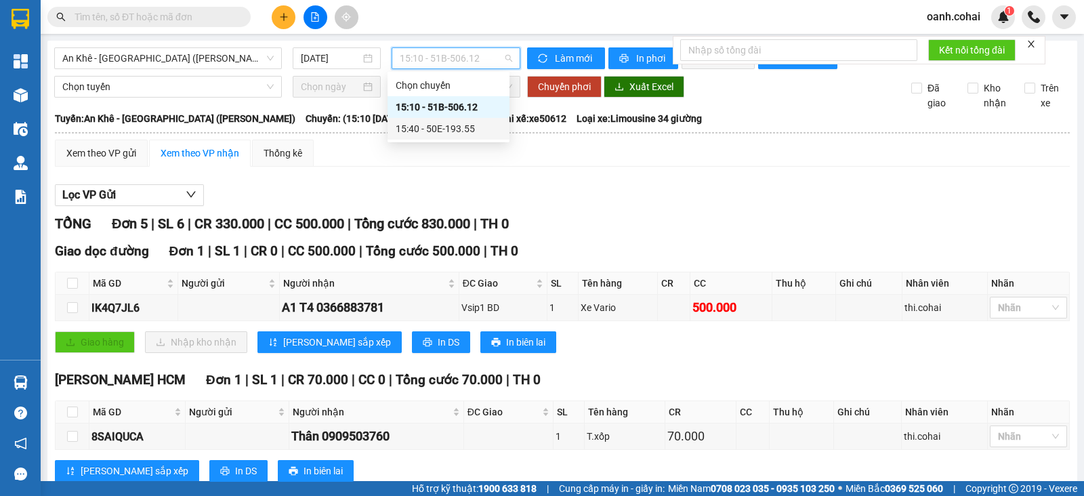
click at [463, 133] on div "15:40 - 50E-193.55" at bounding box center [449, 128] width 106 height 15
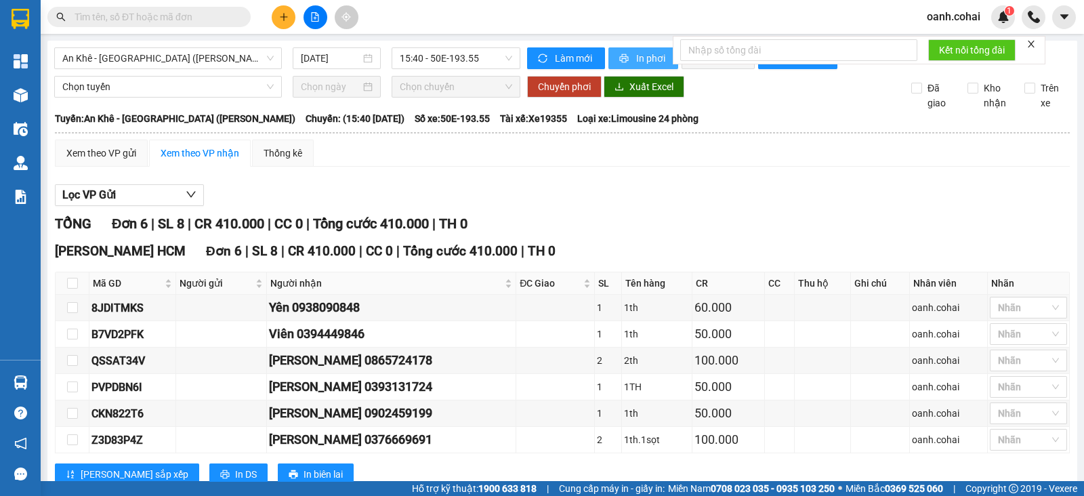
click at [650, 60] on span "In phơi" at bounding box center [651, 58] width 31 height 15
click at [644, 207] on div "Lọc VP Gửi" at bounding box center [562, 195] width 1015 height 22
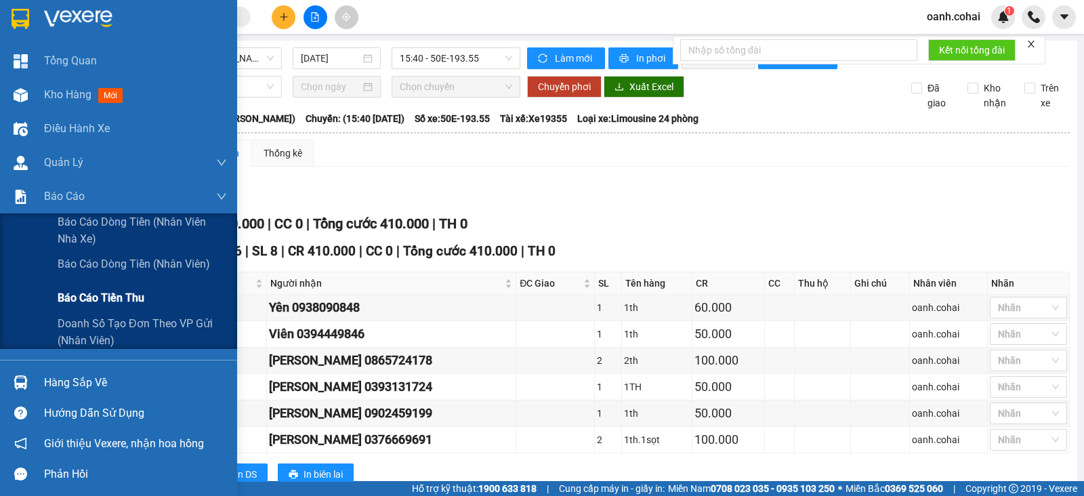
click at [98, 293] on span "Báo cáo tiền thu" at bounding box center [101, 297] width 87 height 17
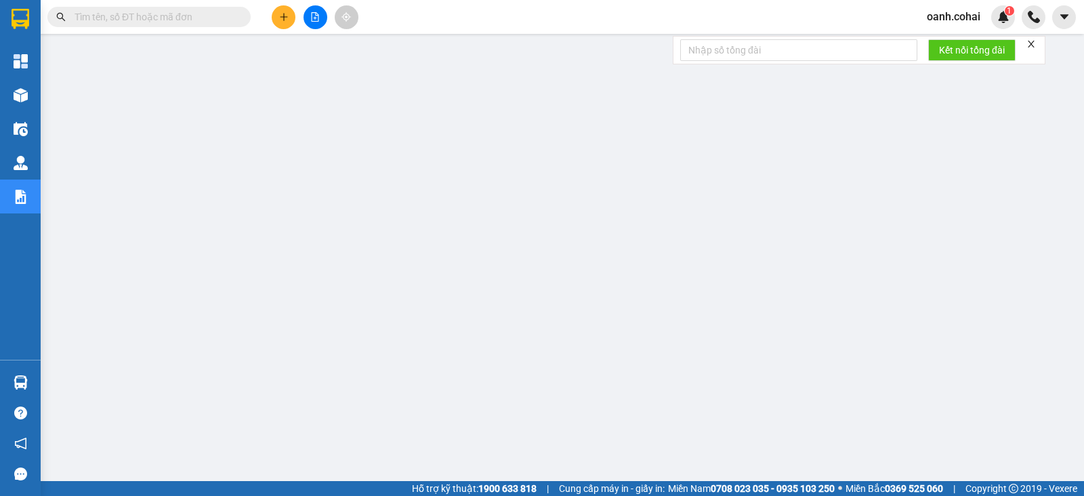
click at [212, 18] on input "text" at bounding box center [155, 16] width 160 height 15
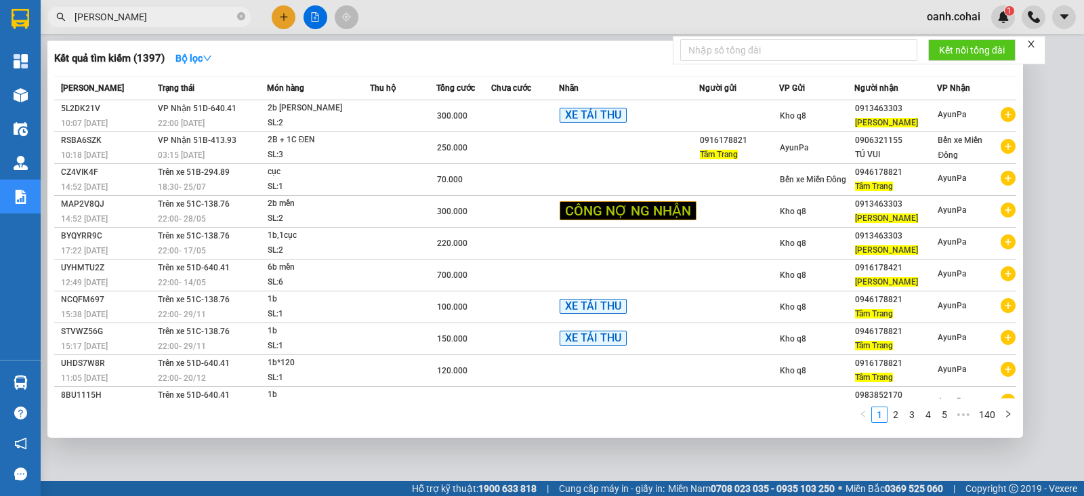
type input "[PERSON_NAME]"
click at [317, 22] on div at bounding box center [542, 248] width 1084 height 496
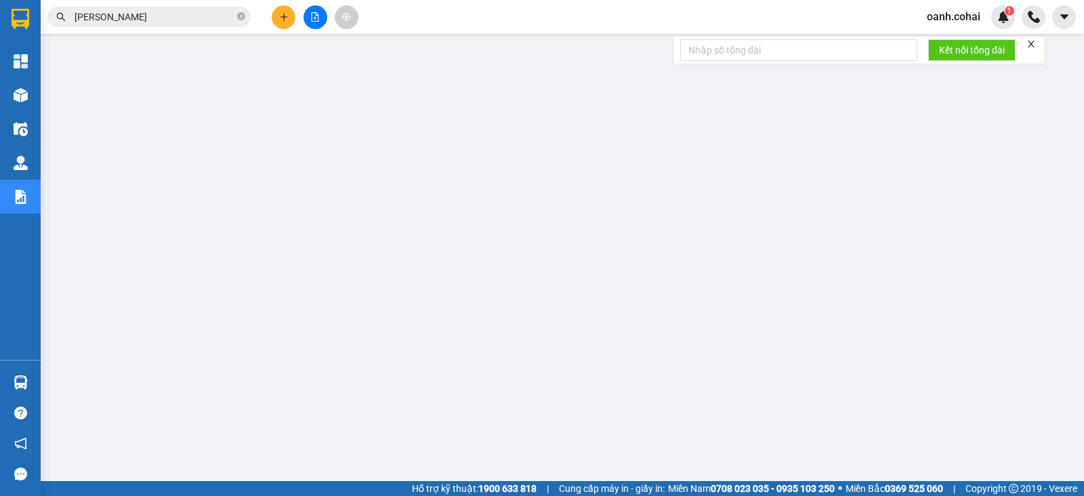
click at [314, 19] on icon "file-add" at bounding box center [314, 16] width 9 height 9
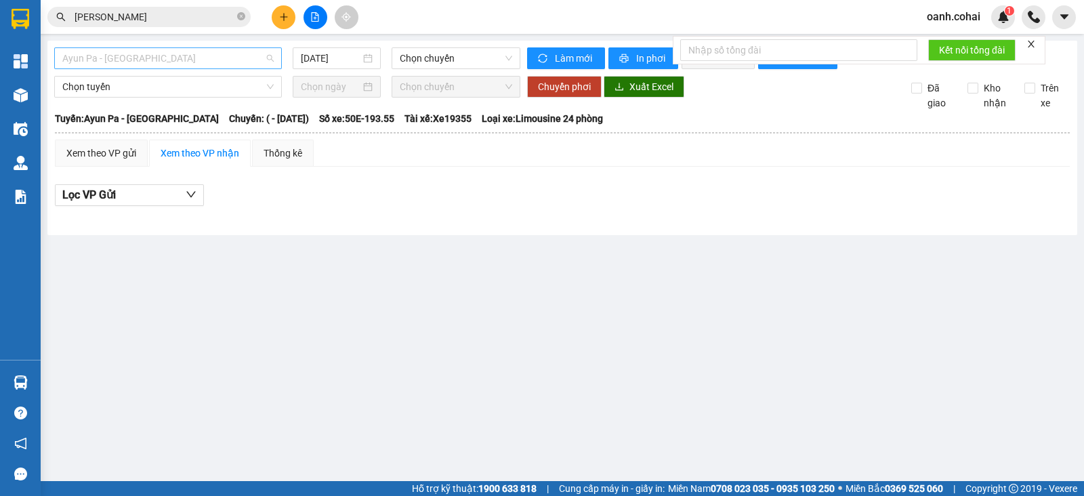
click at [221, 53] on span "Ayun Pa - [GEOGRAPHIC_DATA]" at bounding box center [167, 58] width 211 height 20
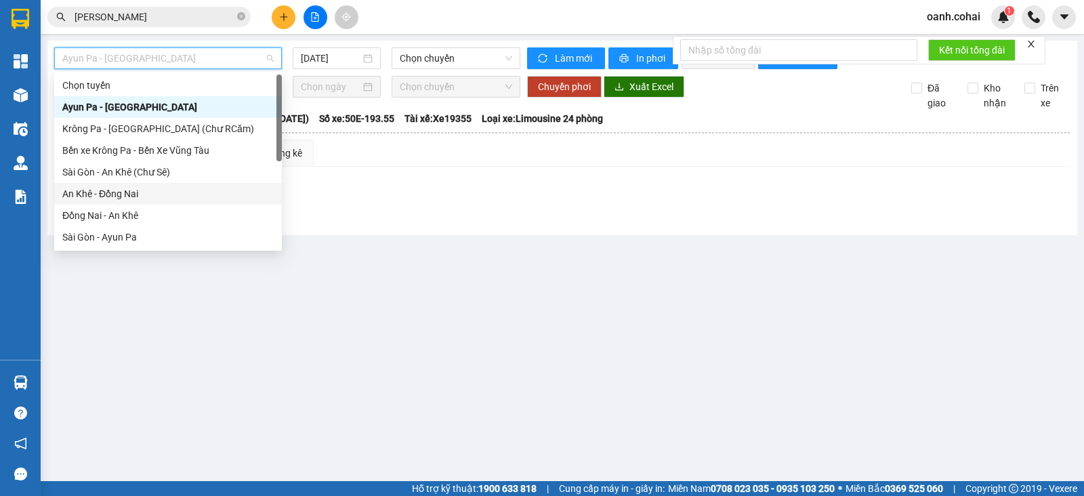
scroll to position [84, 0]
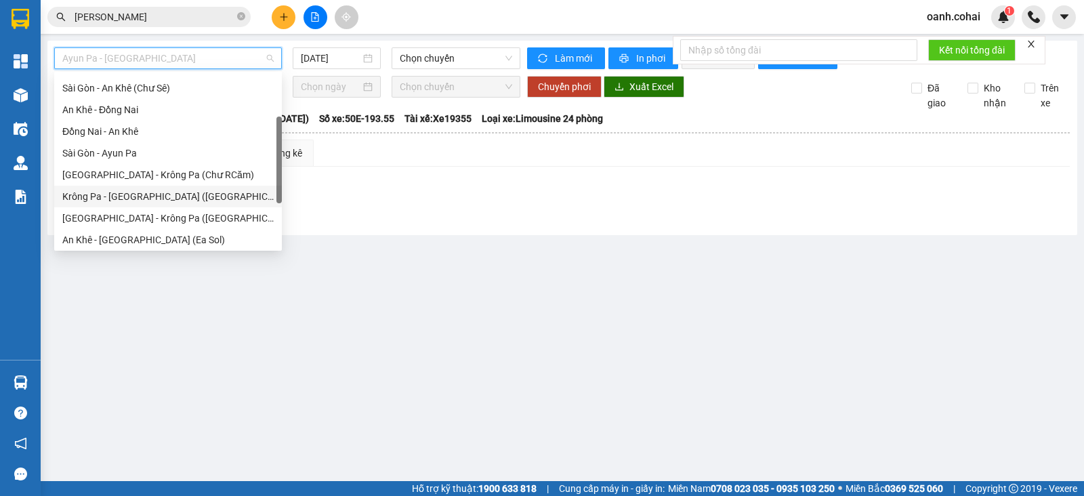
click at [146, 198] on div "Krông Pa - [GEOGRAPHIC_DATA] ([GEOGRAPHIC_DATA])" at bounding box center [167, 196] width 211 height 15
type input "[DATE]"
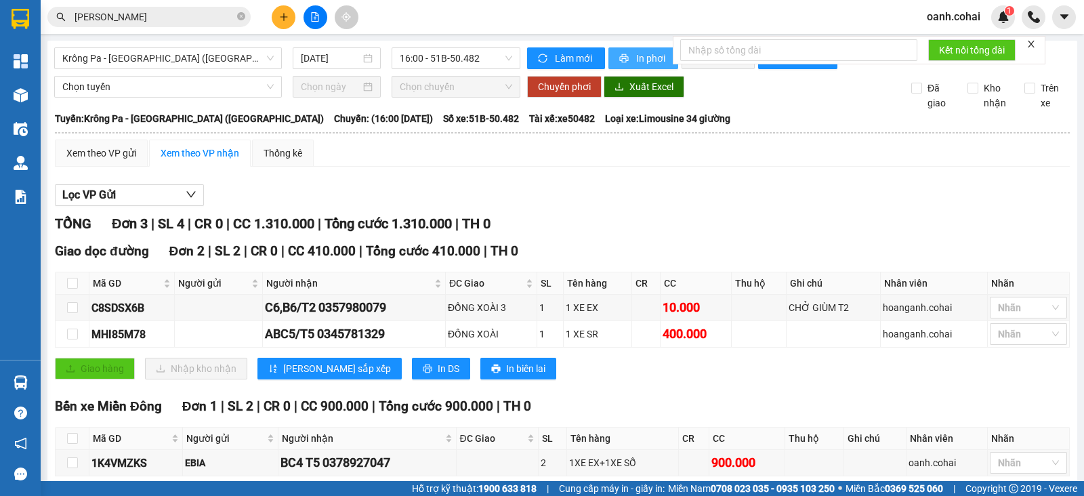
click at [646, 56] on span "In phơi" at bounding box center [651, 58] width 31 height 15
click at [223, 59] on span "Krông Pa - [GEOGRAPHIC_DATA] ([GEOGRAPHIC_DATA])" at bounding box center [167, 58] width 211 height 20
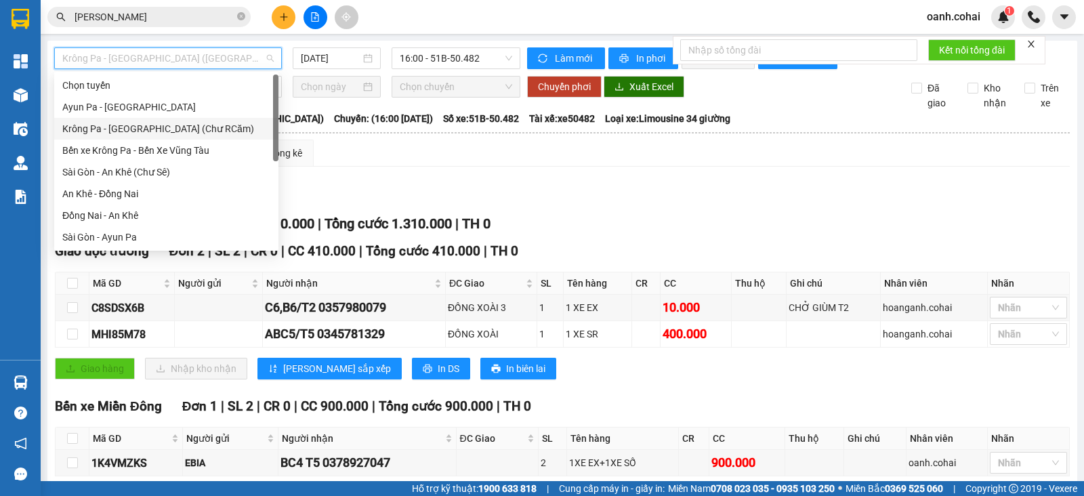
click at [179, 120] on div "Krông Pa - [GEOGRAPHIC_DATA] (Chư RCăm)" at bounding box center [166, 129] width 224 height 22
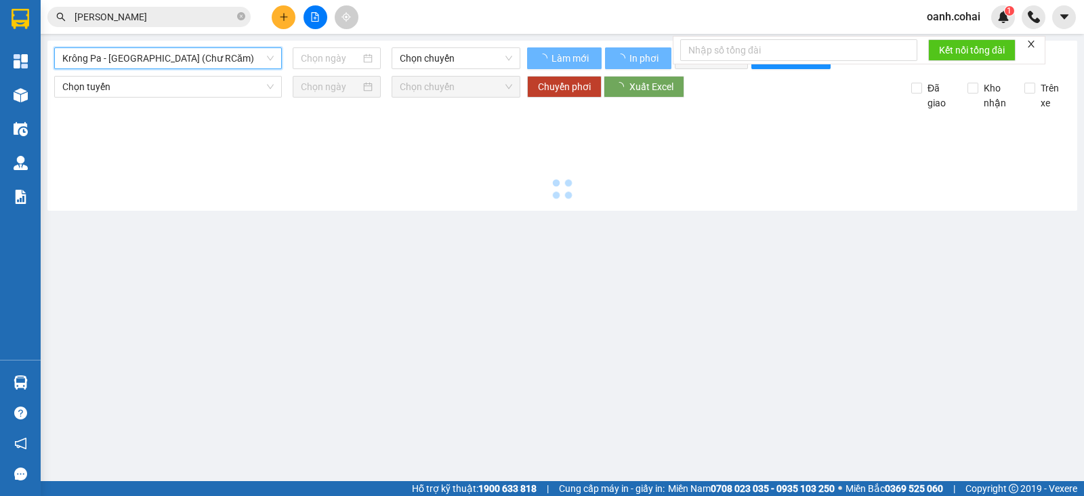
type input "[DATE]"
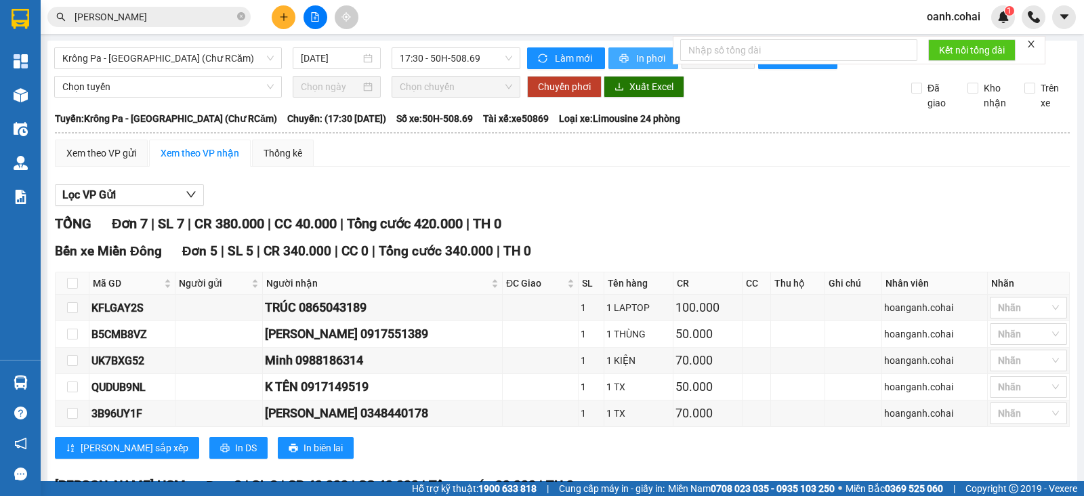
click at [653, 54] on span "In phơi" at bounding box center [651, 58] width 31 height 15
